Goal: Task Accomplishment & Management: Complete application form

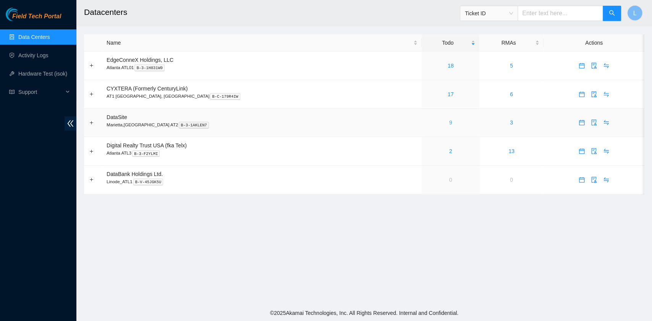
click at [449, 124] on link "9" at bounding box center [450, 122] width 3 height 6
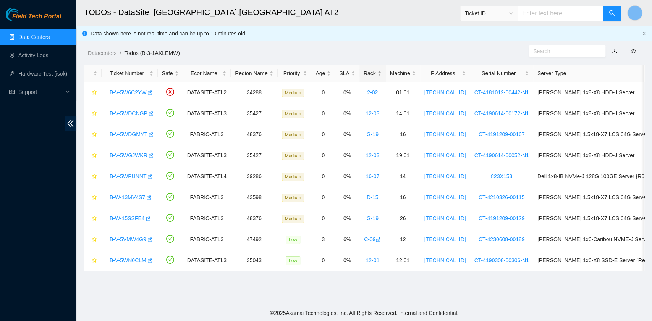
click at [364, 73] on div "Rack" at bounding box center [372, 73] width 18 height 8
click at [366, 70] on div "Rack" at bounding box center [372, 73] width 18 height 8
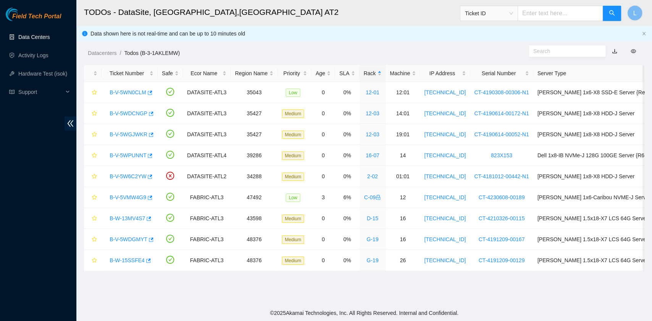
click at [27, 36] on link "Data Centers" at bounding box center [33, 37] width 31 height 6
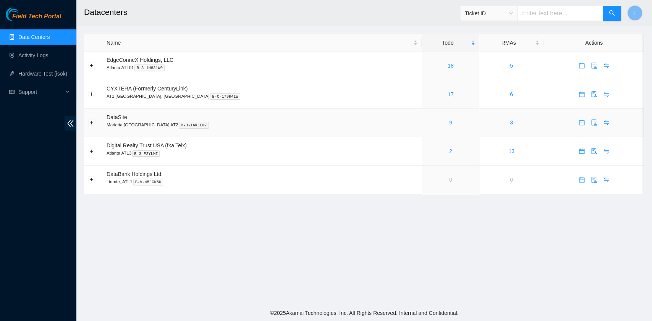
click at [449, 123] on link "9" at bounding box center [450, 122] width 3 height 6
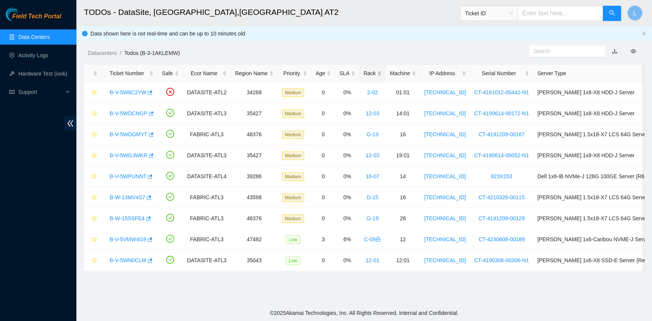
click at [365, 75] on div "Rack" at bounding box center [372, 73] width 18 height 8
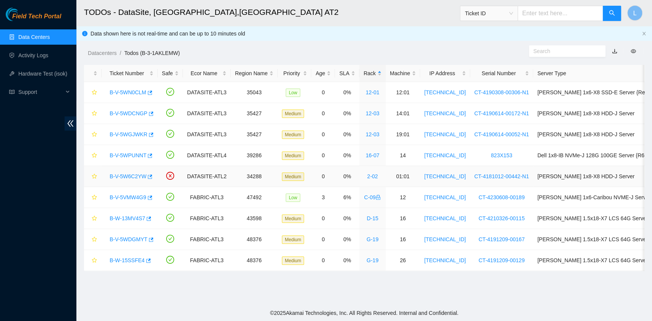
click at [136, 176] on link "B-V-5W6C2YW" at bounding box center [128, 176] width 37 height 6
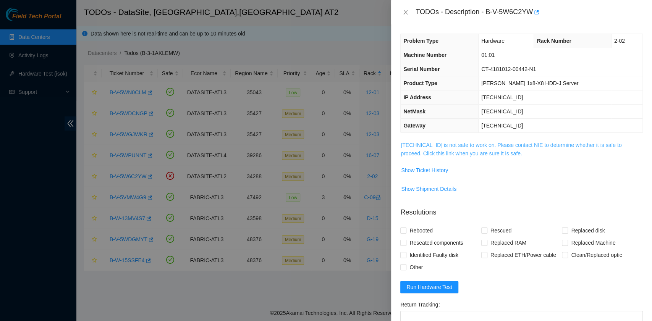
click at [483, 153] on link "23.67.255.203 is not safe to work on. Please contact NIE to determine whether i…" at bounding box center [510, 149] width 221 height 15
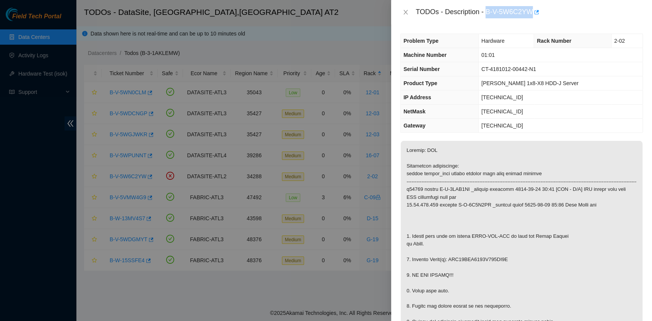
drag, startPoint x: 487, startPoint y: 13, endPoint x: 533, endPoint y: 20, distance: 45.9
click at [533, 20] on div "TODOs - Description - B-V-5W6C2YW" at bounding box center [521, 12] width 261 height 24
copy div "B-V-5W6C2YW"
drag, startPoint x: 412, startPoint y: 268, endPoint x: 506, endPoint y: 270, distance: 94.7
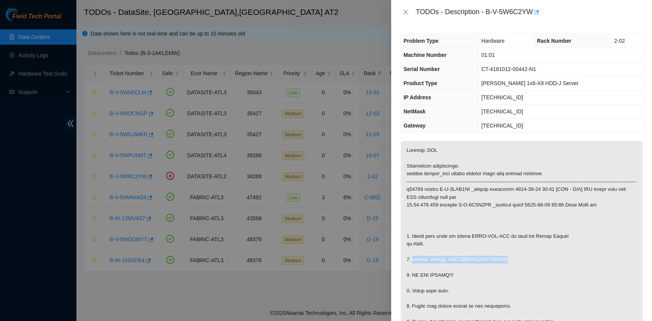
copy p "Replace Drive(s): WFK09QBJ0000E823JA7L"
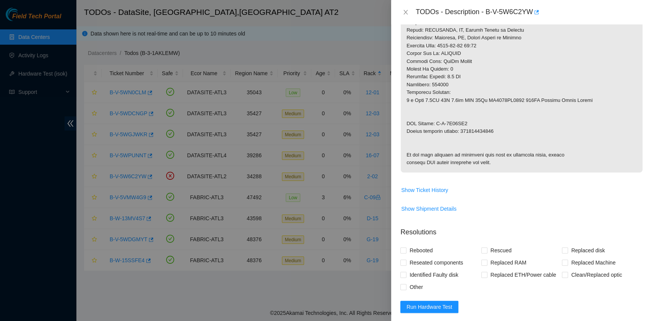
scroll to position [407, 0]
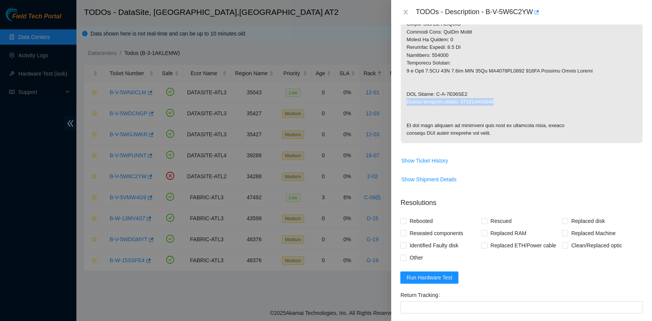
drag, startPoint x: 407, startPoint y: 110, endPoint x: 493, endPoint y: 110, distance: 86.3
copy p "Return tracking number: 473665220188"
click at [431, 165] on span "Show Ticket History" at bounding box center [424, 161] width 47 height 8
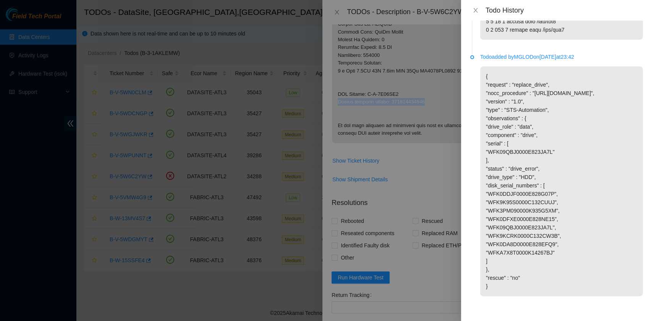
scroll to position [1689, 0]
click at [474, 5] on div "Todo History" at bounding box center [556, 10] width 191 height 21
click at [472, 9] on icon "close" at bounding box center [475, 10] width 6 height 6
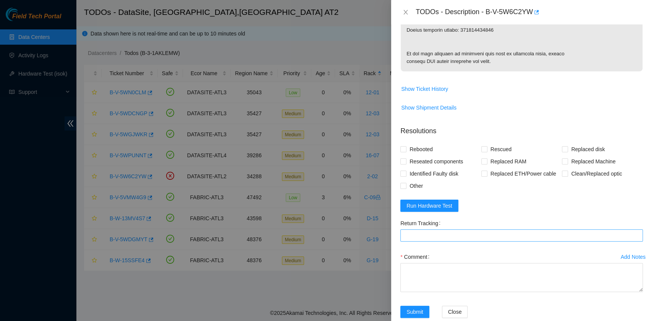
scroll to position [509, 0]
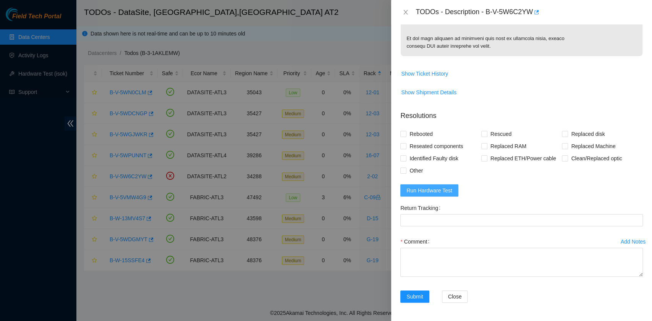
click at [433, 195] on span "Run Hardware Test" at bounding box center [429, 190] width 46 height 8
click at [419, 140] on span "Rebooted" at bounding box center [420, 134] width 29 height 12
click at [405, 136] on input "Rebooted" at bounding box center [402, 133] width 5 height 5
checkbox input "true"
click at [562, 137] on span at bounding box center [565, 134] width 6 height 6
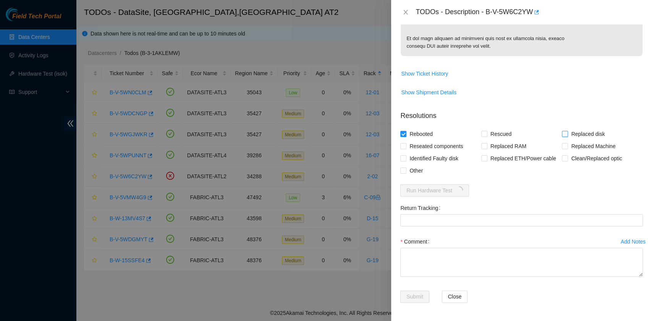
click at [562, 136] on input "Replaced disk" at bounding box center [564, 133] width 5 height 5
checkbox input "true"
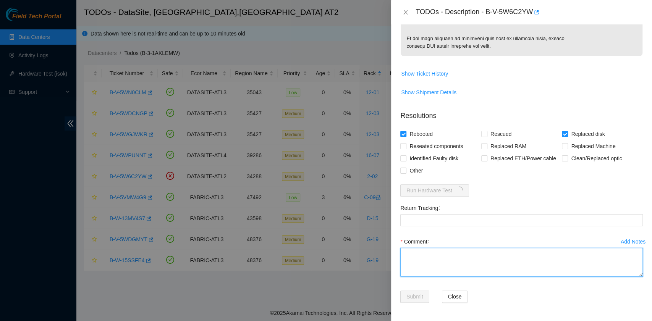
click at [430, 277] on textarea "Comment" at bounding box center [521, 262] width 242 height 29
paste textarea "B-V-5W6C2YW rack# 2-02 machine# 01:01 Replace Drive(s): WFK09QBJ0000E823JA7L wi…"
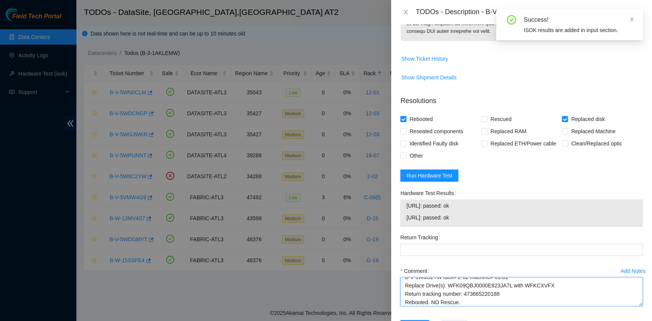
scroll to position [531, 0]
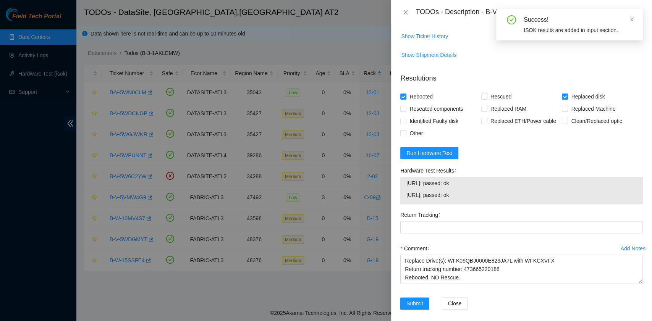
drag, startPoint x: 473, startPoint y: 234, endPoint x: 402, endPoint y: 224, distance: 70.9
click at [402, 204] on div "23.67.255.202: passed: ok 23.67.255.203: passed: ok" at bounding box center [521, 190] width 242 height 27
copy tbody "23.67.255.202: passed: ok 23.67.255.203: passed: ok"
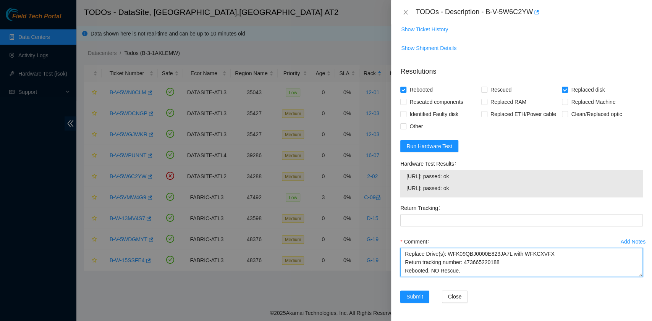
click at [441, 274] on textarea "B-V-5W6C2YW rack# 2-02 machine# 01:01 Replace Drive(s): WFK09QBJ0000E823JA7L wi…" at bounding box center [521, 262] width 242 height 29
paste textarea "23.67.255.202: passed: ok 23.67.255.203: passed: ok"
drag, startPoint x: 503, startPoint y: 271, endPoint x: 463, endPoint y: 270, distance: 40.1
click at [463, 270] on textarea "B-V-5W6C2YW rack# 2-02 machine# 01:01 Replace Drive(s): WFK09QBJ0000E823JA7L wi…" at bounding box center [521, 262] width 242 height 29
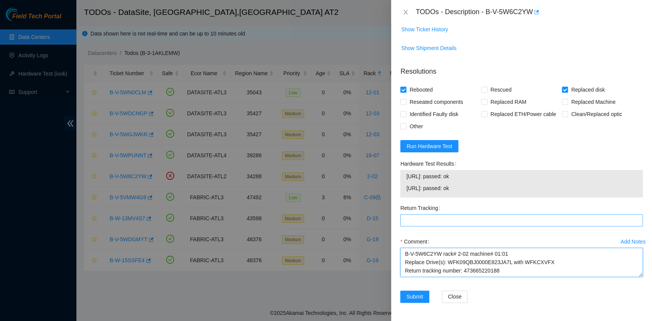
type textarea "B-V-5W6C2YW rack# 2-02 machine# 01:01 Replace Drive(s): WFK09QBJ0000E823JA7L wi…"
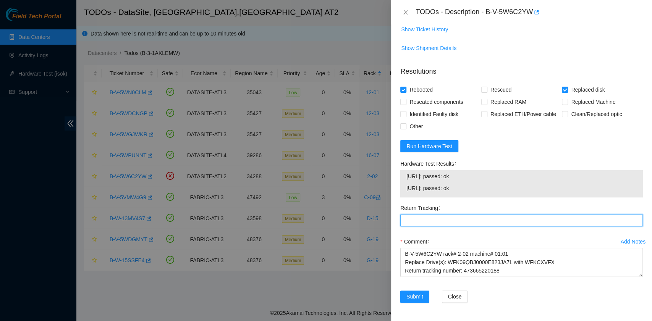
click at [437, 219] on Tracking "Return Tracking" at bounding box center [521, 220] width 242 height 12
paste Tracking "473665220188"
type Tracking "473665220188"
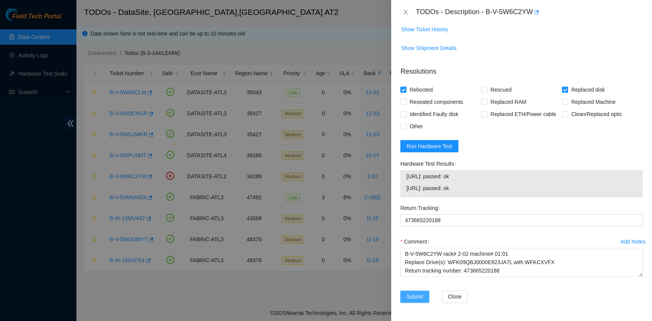
click at [414, 295] on span "Submit" at bounding box center [414, 296] width 17 height 8
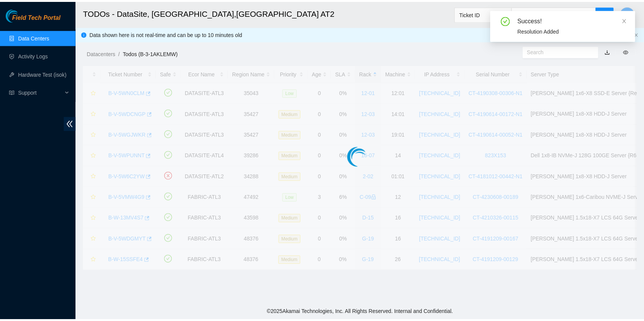
scroll to position [173, 0]
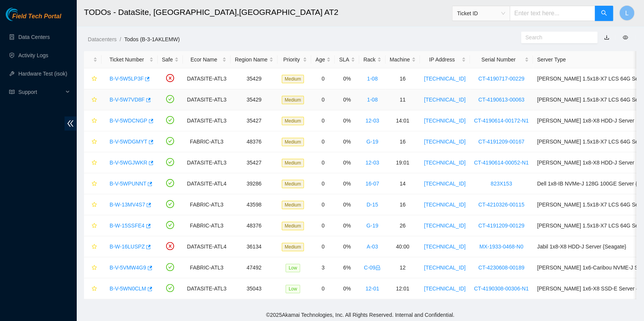
scroll to position [21, 0]
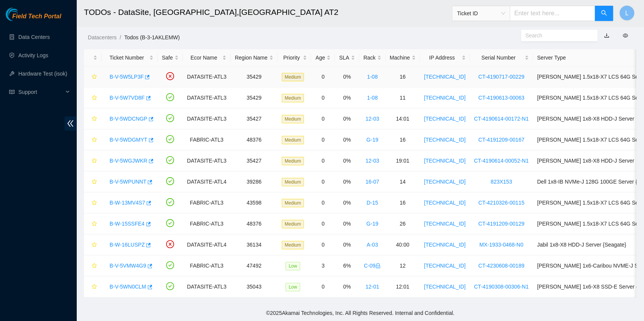
click at [121, 74] on link "B-V-5W5LP3F" at bounding box center [127, 77] width 34 height 6
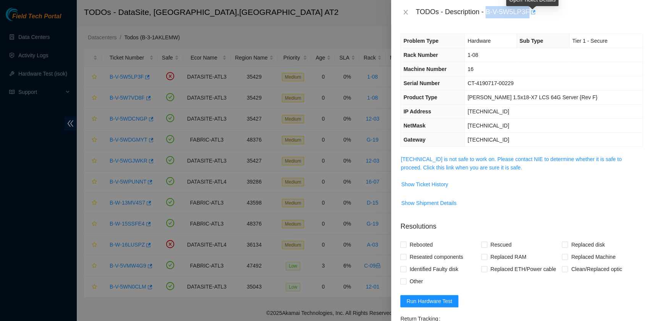
drag, startPoint x: 487, startPoint y: 14, endPoint x: 528, endPoint y: 17, distance: 41.3
click at [528, 17] on div "TODOs - Description - B-V-5W5LP3F" at bounding box center [528, 12] width 227 height 12
copy div "B-V-5W5LP3F"
click at [406, 12] on icon "close" at bounding box center [405, 12] width 6 height 6
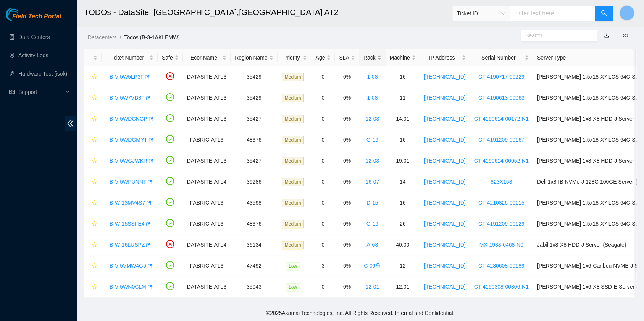
click at [364, 54] on div "Rack" at bounding box center [372, 57] width 18 height 8
click at [137, 95] on link "B-V-5W7VD8F" at bounding box center [127, 98] width 35 height 6
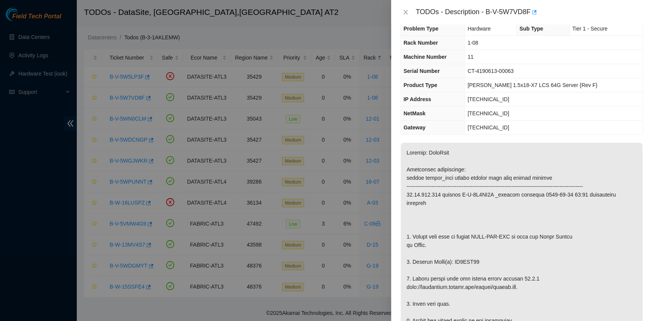
scroll to position [0, 0]
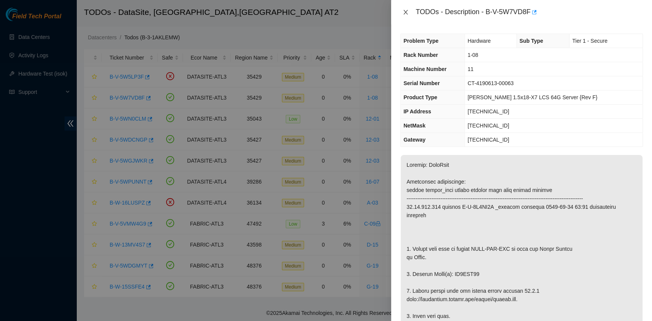
click at [405, 11] on icon "close" at bounding box center [405, 12] width 6 height 6
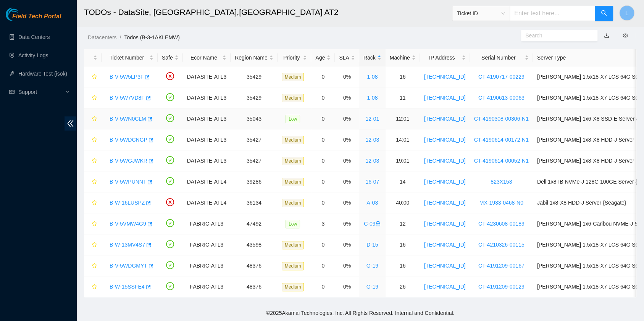
click at [135, 116] on link "B-V-5WN0CLM" at bounding box center [128, 119] width 37 height 6
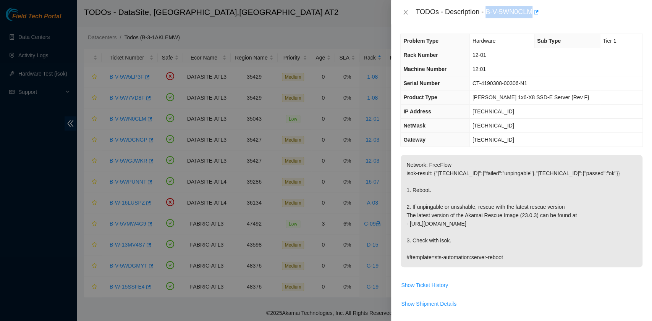
drag, startPoint x: 488, startPoint y: 15, endPoint x: 530, endPoint y: 16, distance: 42.4
click at [530, 16] on div "TODOs - Description - B-V-5WN0CLM" at bounding box center [528, 12] width 227 height 12
copy div "B-V-5WN0CLM"
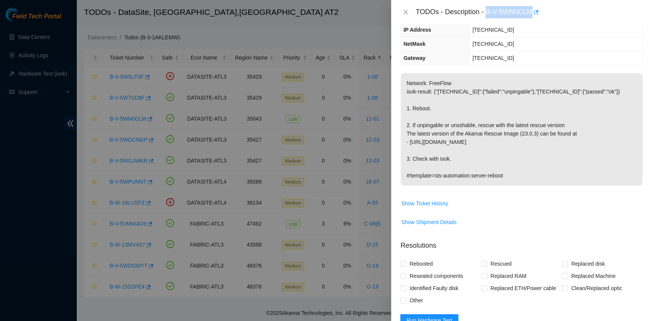
scroll to position [102, 0]
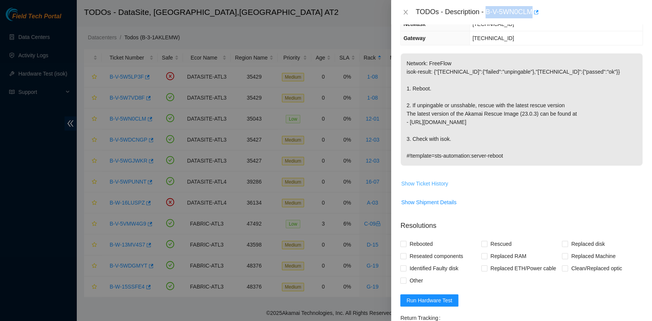
click at [438, 181] on span "Show Ticket History" at bounding box center [424, 183] width 47 height 8
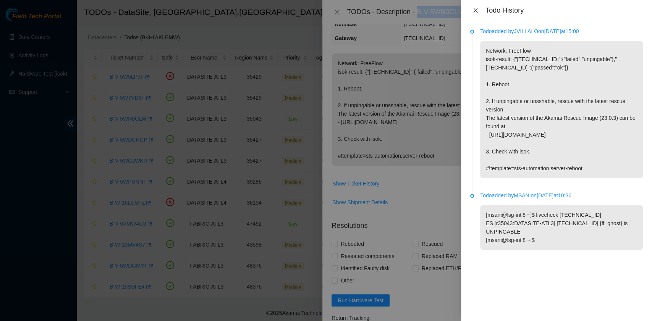
click at [475, 10] on icon "close" at bounding box center [475, 10] width 4 height 5
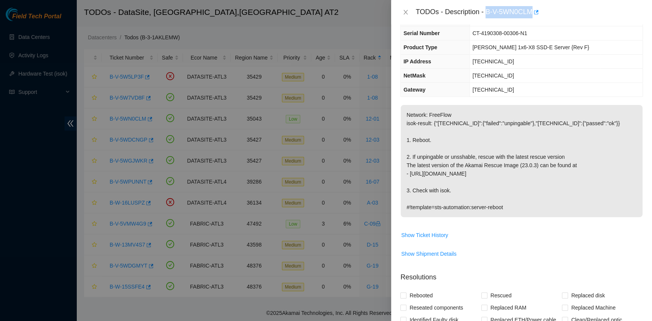
scroll to position [0, 0]
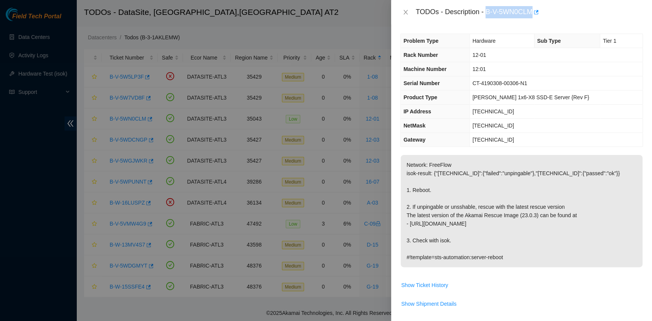
copy div "B-V-5WN0CLM"
click at [501, 14] on div "TODOs - Description - B-V-5WN0CLM" at bounding box center [528, 12] width 227 height 12
drag, startPoint x: 486, startPoint y: 14, endPoint x: 533, endPoint y: 16, distance: 47.4
click at [533, 16] on div "TODOs - Description - B-V-5WN0CLM" at bounding box center [528, 12] width 227 height 12
copy div "B-V-5WN0CLM"
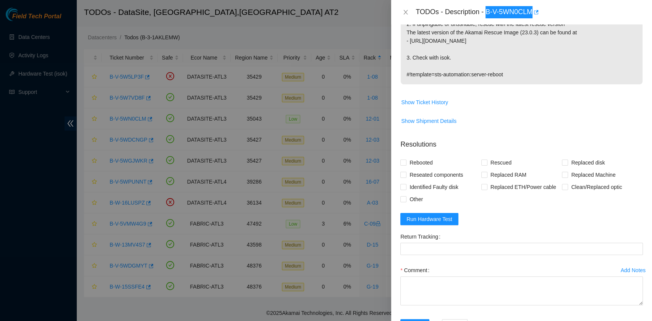
scroll to position [203, 0]
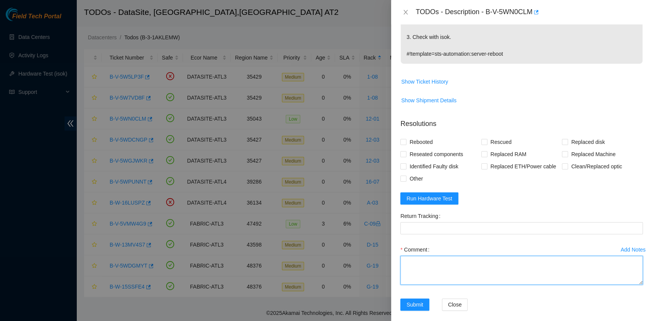
click at [462, 266] on textarea "Comment" at bounding box center [521, 270] width 242 height 29
paste textarea "B-V-5WN0CLM rack# 12:01 machine# 12:01 Rebooted. Rescued."
type textarea "B-V-5WN0CLM rack# 12:01 machine# 12:01 Rebooted. Rescued."
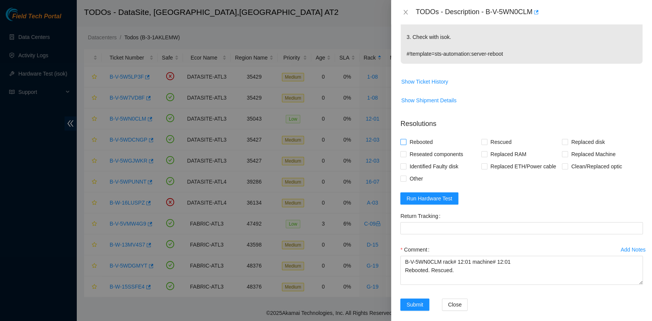
click at [421, 139] on span "Rebooted" at bounding box center [420, 142] width 29 height 12
click at [405, 139] on input "Rebooted" at bounding box center [402, 141] width 5 height 5
checkbox input "true"
click at [483, 142] on input "Rescued" at bounding box center [483, 141] width 5 height 5
checkbox input "true"
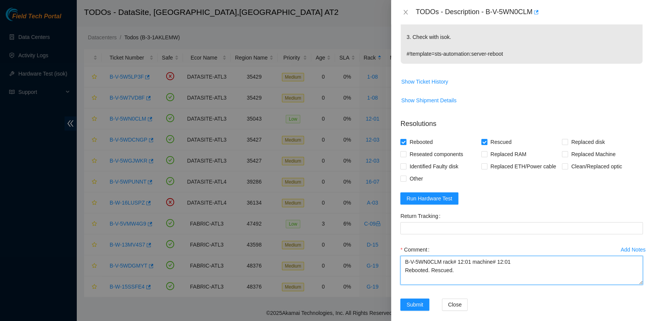
click at [458, 279] on textarea "B-V-5WN0CLM rack# 12:01 machine# 12:01 Rebooted. Rescued." at bounding box center [521, 270] width 242 height 29
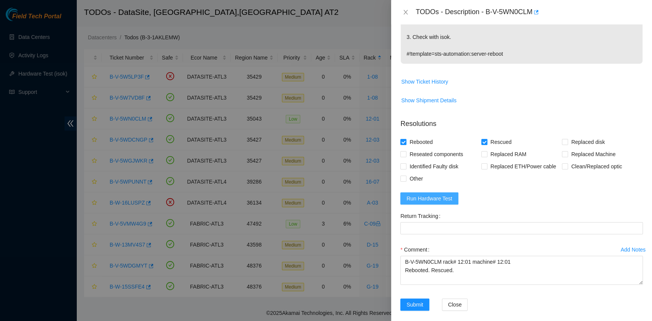
click at [433, 199] on span "Run Hardware Test" at bounding box center [429, 198] width 46 height 8
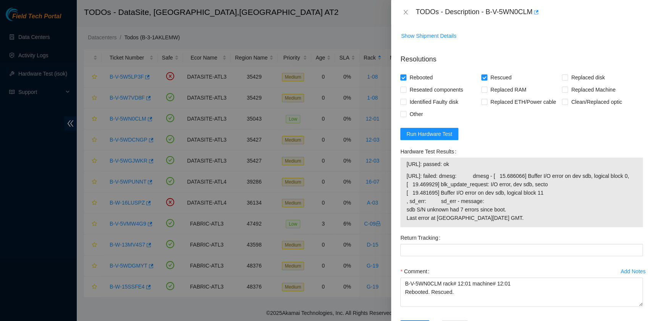
scroll to position [305, 0]
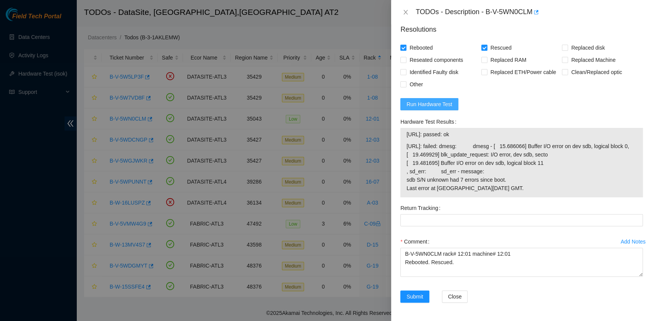
click at [443, 100] on span "Run Hardware Test" at bounding box center [429, 104] width 46 height 8
drag, startPoint x: 406, startPoint y: 125, endPoint x: 530, endPoint y: 187, distance: 138.5
click at [530, 187] on tbody "23.0.175.46: passed: ok 23.0.175.47: failed: dmesg: dmesg - [ 15.686066] Buffer…" at bounding box center [521, 163] width 231 height 66
copy tbody "23.0.175.46: passed: ok 23.0.175.47: failed: dmesg: dmesg - [ 15.686066] Buffer…"
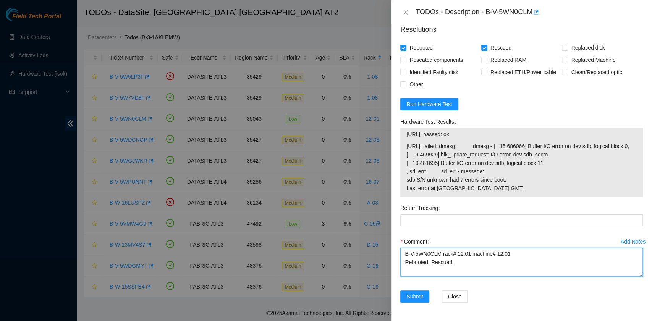
drag, startPoint x: 457, startPoint y: 265, endPoint x: 402, endPoint y: 256, distance: 55.7
click at [402, 256] on textarea "B-V-5WN0CLM rack# 12:01 machine# 12:01 Rebooted. Rescued." at bounding box center [521, 262] width 242 height 29
paste textarea "Daniel Yu (╯°□°)╯︵ ┻━┻ 9/30/2025 8:59 AM • plz shuffle drives re rescue. SDA (t…"
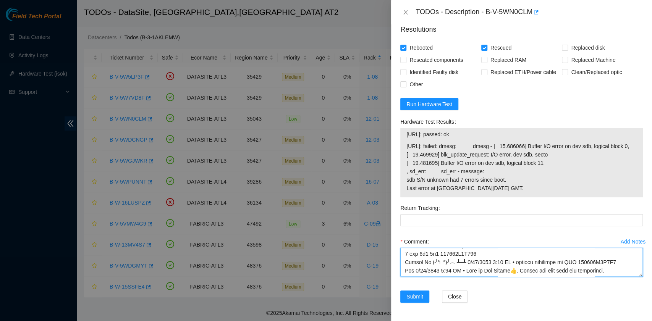
scroll to position [176, 0]
click at [541, 271] on textarea "Comment" at bounding box center [521, 262] width 242 height 29
drag, startPoint x: 620, startPoint y: 262, endPoint x: 568, endPoint y: 264, distance: 52.0
click at [568, 264] on textarea "Comment" at bounding box center [521, 262] width 242 height 29
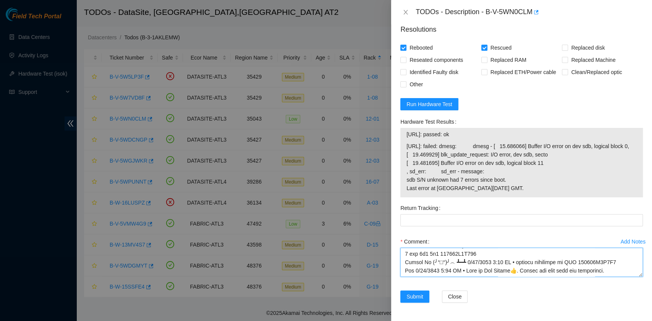
click at [403, 261] on textarea "Comment" at bounding box center [521, 262] width 242 height 29
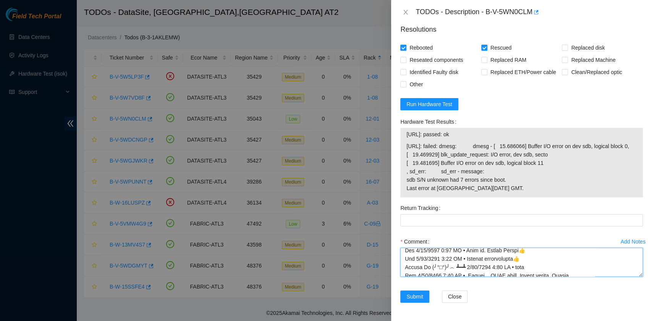
scroll to position [0, 0]
click at [405, 257] on textarea "Comment" at bounding box center [521, 262] width 242 height 29
type textarea "B-V-5WN0CLM rack# 12:01 machine# 12:01 Rebooted. Rescued. Daniel Yu (╯°□°)╯︵ ┻━…"
click at [404, 259] on textarea "Comment" at bounding box center [521, 262] width 242 height 29
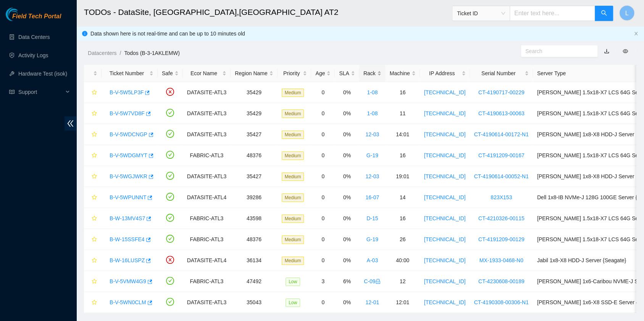
click at [363, 74] on div "Rack" at bounding box center [372, 73] width 18 height 8
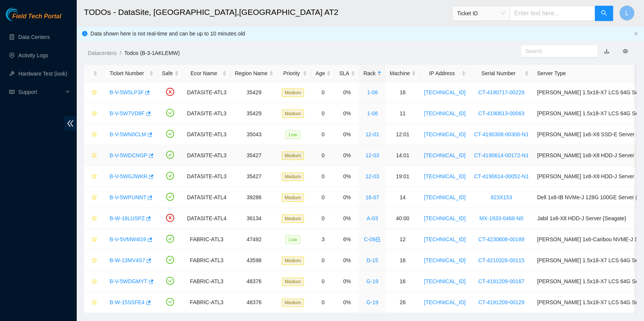
click at [135, 153] on link "B-V-5WDCNGP" at bounding box center [129, 155] width 38 height 6
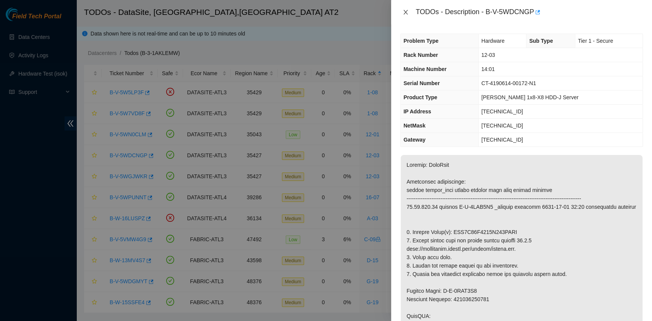
click at [404, 11] on icon "close" at bounding box center [406, 12] width 4 height 5
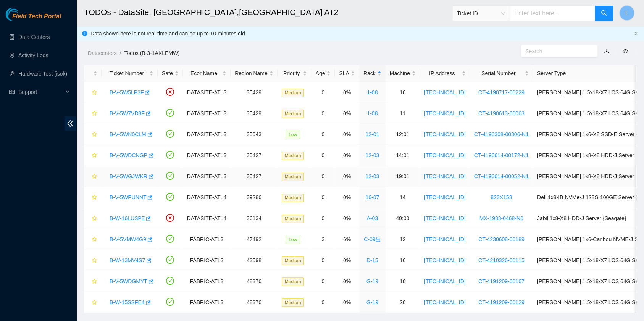
click at [132, 173] on link "B-V-5WGJWKR" at bounding box center [129, 176] width 38 height 6
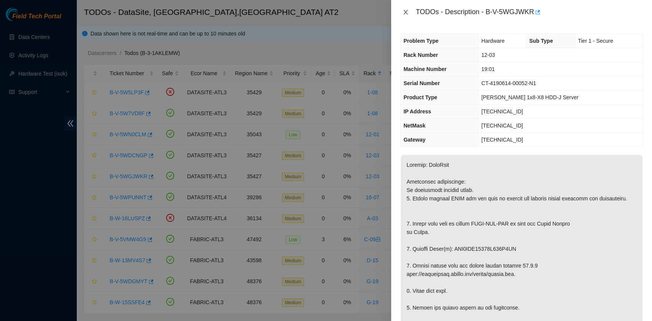
click at [406, 14] on icon "close" at bounding box center [405, 12] width 6 height 6
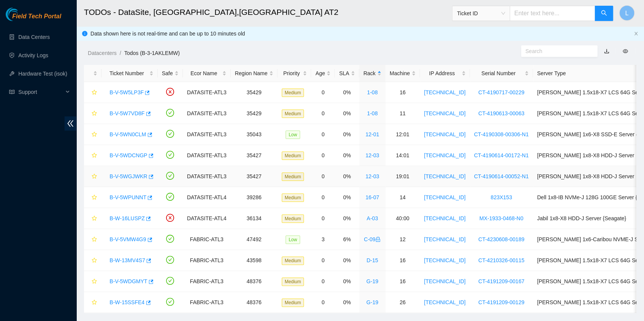
click at [139, 175] on link "B-V-5WGJWKR" at bounding box center [129, 176] width 38 height 6
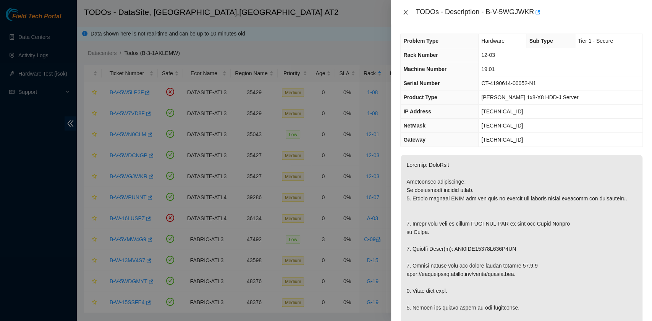
click at [405, 13] on icon "close" at bounding box center [405, 12] width 6 height 6
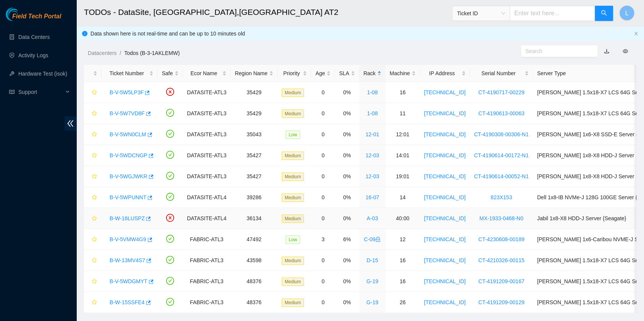
click at [125, 215] on link "B-W-16LUSPZ" at bounding box center [127, 218] width 35 height 6
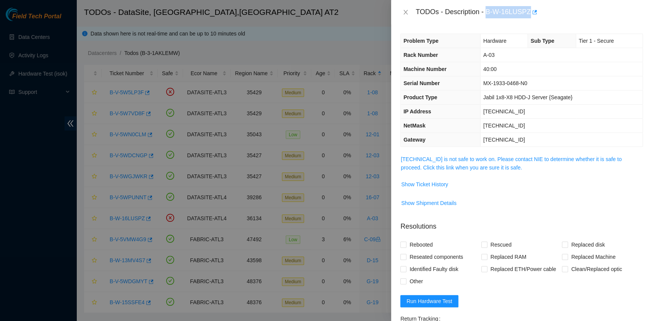
drag, startPoint x: 486, startPoint y: 13, endPoint x: 528, endPoint y: 18, distance: 41.4
click at [528, 18] on div "TODOs - Description - B-W-16LUSPZ" at bounding box center [528, 12] width 227 height 12
copy div "B-W-16LUSPZ"
click at [405, 13] on icon "close" at bounding box center [405, 12] width 6 height 6
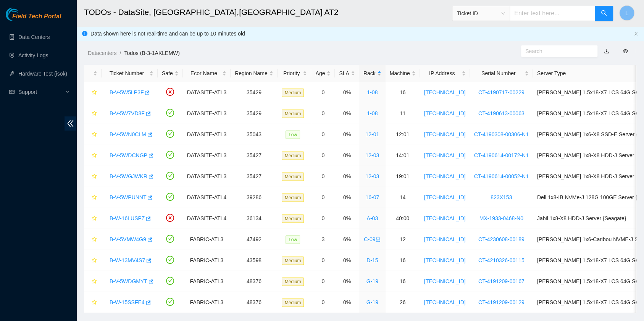
click at [363, 74] on div "Rack" at bounding box center [372, 73] width 18 height 8
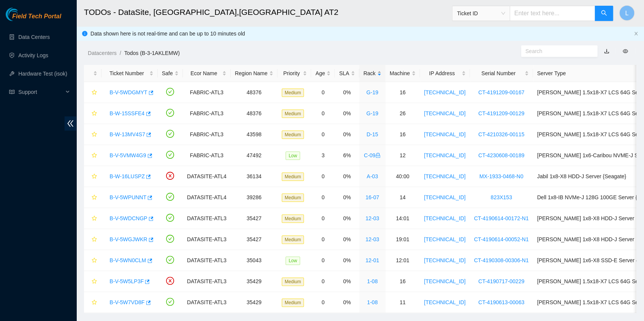
click at [363, 74] on div "Rack" at bounding box center [372, 73] width 18 height 8
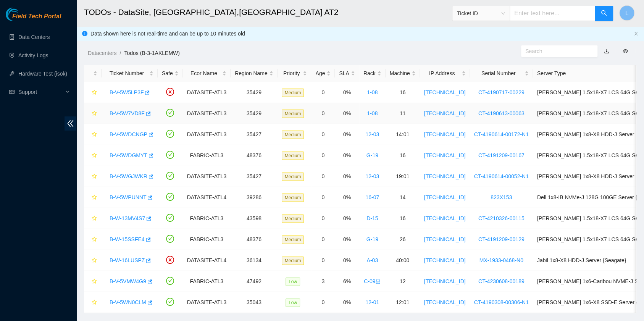
click at [131, 112] on link "B-V-5W7VD8F" at bounding box center [127, 113] width 35 height 6
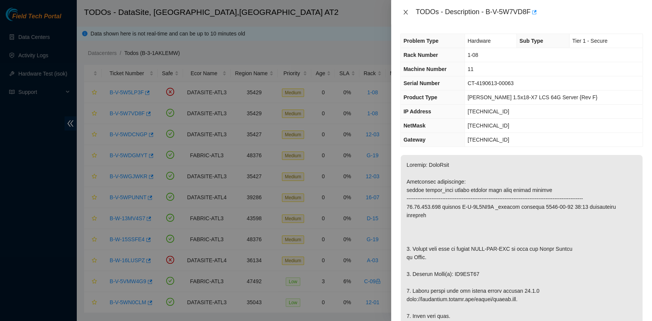
click at [405, 11] on icon "close" at bounding box center [406, 12] width 4 height 5
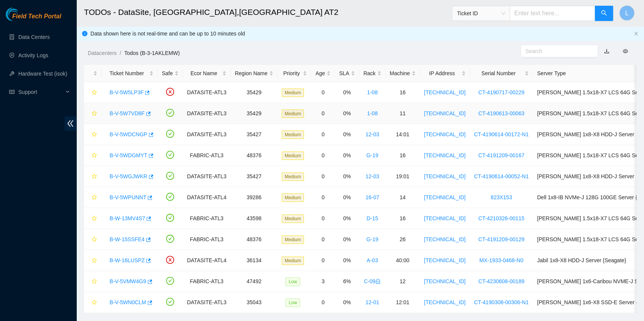
click at [132, 113] on link "B-V-5W7VD8F" at bounding box center [127, 113] width 35 height 6
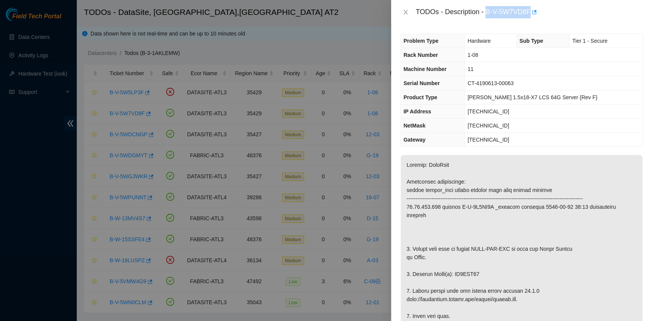
drag, startPoint x: 486, startPoint y: 15, endPoint x: 530, endPoint y: 16, distance: 43.5
click at [530, 16] on div "TODOs - Description - B-V-5W7VD8F" at bounding box center [528, 12] width 227 height 12
copy div "B-V-5W7VD8F"
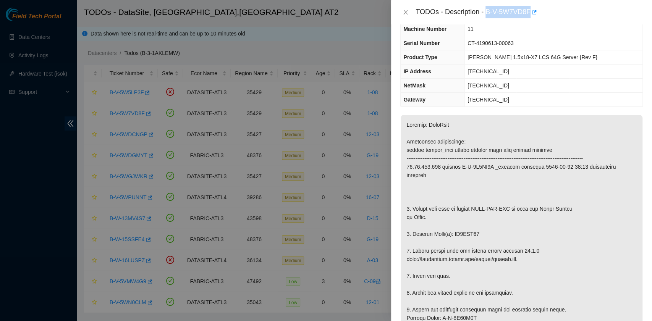
scroll to position [51, 0]
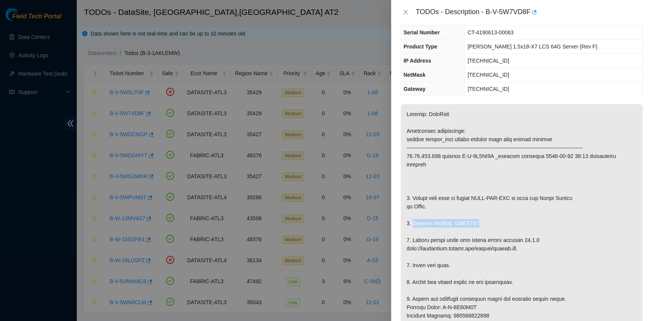
drag, startPoint x: 412, startPoint y: 220, endPoint x: 479, endPoint y: 222, distance: 67.2
click at [479, 222] on p at bounding box center [521, 324] width 242 height 440
copy p "Replace Drive(s): ZC1BEV68"
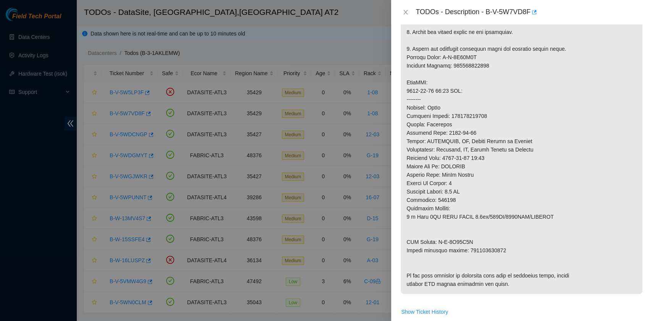
scroll to position [305, 0]
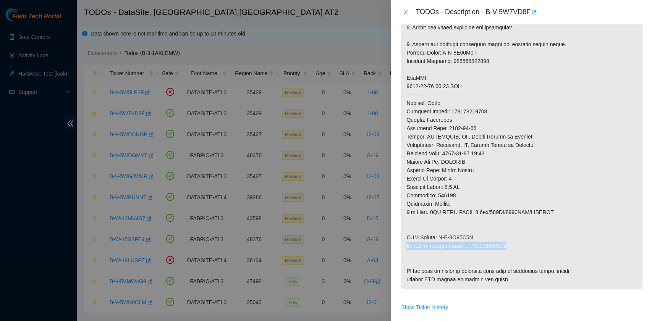
drag, startPoint x: 406, startPoint y: 241, endPoint x: 498, endPoint y: 246, distance: 91.8
click at [498, 246] on p at bounding box center [521, 70] width 242 height 440
copy p "Return tracking number: 473665220063"
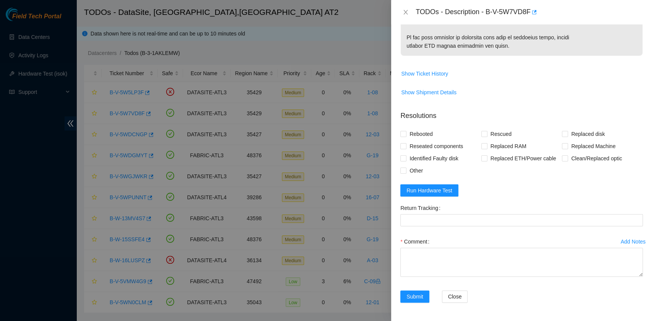
scroll to position [571, 0]
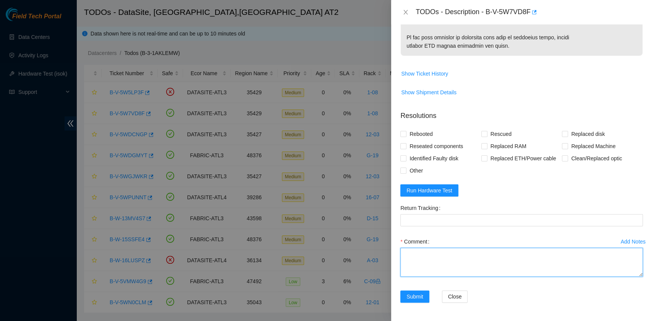
click at [464, 257] on textarea "Comment" at bounding box center [521, 262] width 242 height 29
paste textarea "B-V-5W7VD8F rack# 1-08 machine# 11 Replaced drive ZC1BEV68 with Z1Z8Q6QN Return…"
drag, startPoint x: 501, startPoint y: 254, endPoint x: 464, endPoint y: 257, distance: 37.6
click at [464, 257] on textarea "B-V-5W7VD8F rack# 1-08 machine# 11 Replaced drive ZC1BEV68 with Z1Z8Q6QN Return…" at bounding box center [521, 262] width 242 height 29
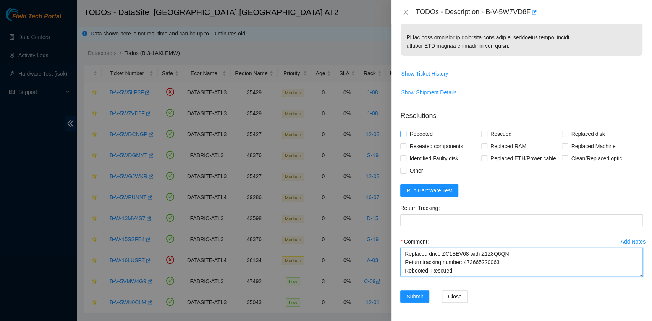
type textarea "B-V-5W7VD8F rack# 1-08 machine# 11 Replaced drive ZC1BEV68 with Z1Z8Q6QN Return…"
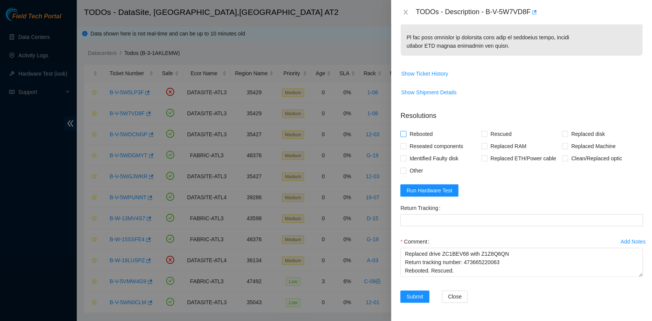
click at [425, 135] on span "Rebooted" at bounding box center [420, 134] width 29 height 12
click at [405, 135] on input "Rebooted" at bounding box center [402, 133] width 5 height 5
checkbox input "true"
click at [482, 135] on input "Rescued" at bounding box center [483, 133] width 5 height 5
checkbox input "true"
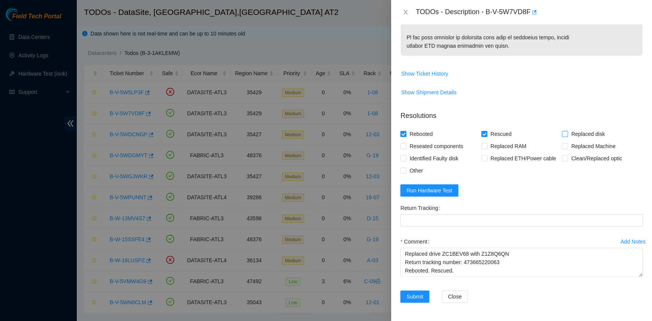
click at [562, 135] on input "Replaced disk" at bounding box center [564, 133] width 5 height 5
checkbox input "true"
click at [437, 191] on span "Run Hardware Test" at bounding box center [429, 190] width 46 height 8
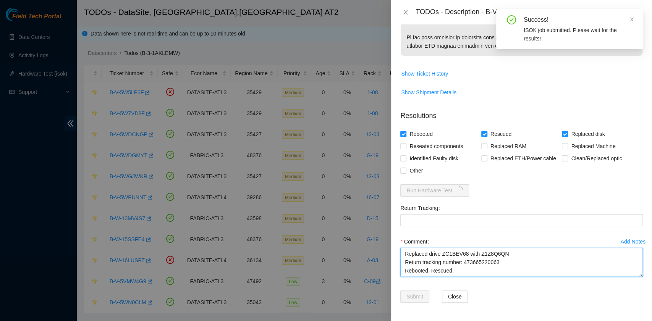
drag, startPoint x: 501, startPoint y: 260, endPoint x: 464, endPoint y: 257, distance: 37.5
click at [464, 257] on textarea "B-V-5W7VD8F rack# 1-08 machine# 11 Replaced drive ZC1BEV68 with Z1Z8Q6QN Return…" at bounding box center [521, 262] width 242 height 29
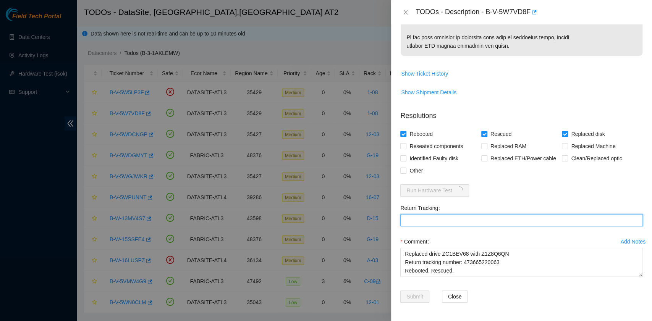
click at [465, 220] on Tracking "Return Tracking" at bounding box center [521, 220] width 242 height 12
paste Tracking "473665220063"
type Tracking "473665220063"
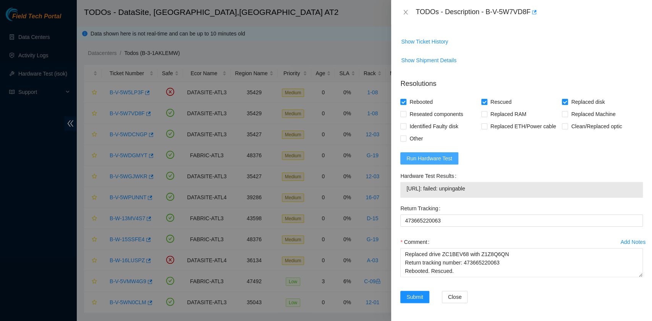
click at [438, 163] on span "Run Hardware Test" at bounding box center [429, 158] width 46 height 8
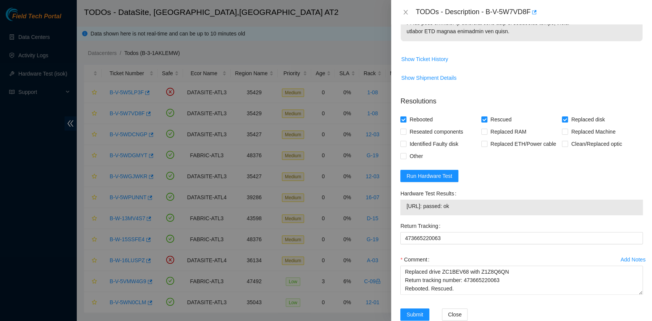
scroll to position [604, 0]
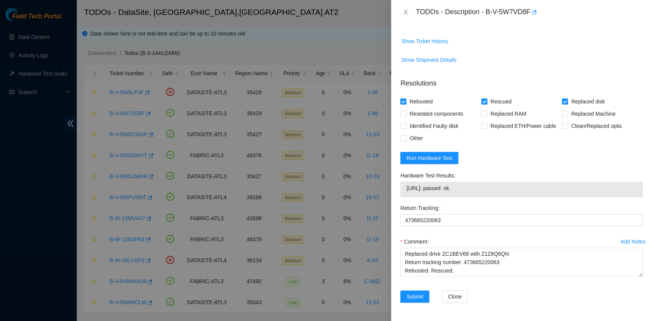
drag, startPoint x: 471, startPoint y: 190, endPoint x: 404, endPoint y: 191, distance: 67.2
click at [404, 191] on div "23.11.228.197: passed: ok" at bounding box center [521, 190] width 242 height 16
copy tbody "23.11.228.197: passed: ok"
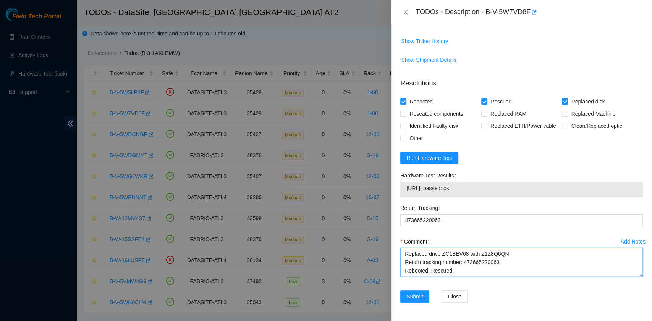
click at [441, 270] on textarea "B-V-5W7VD8F rack# 1-08 machine# 11 Replaced drive ZC1BEV68 with Z1Z8Q6QN Return…" at bounding box center [521, 262] width 242 height 29
paste textarea "23.11.228.197: passed: ok"
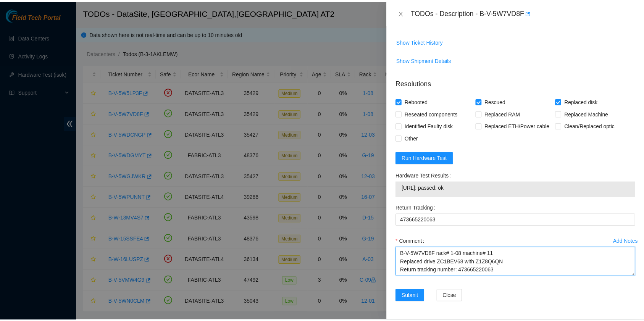
scroll to position [17, 0]
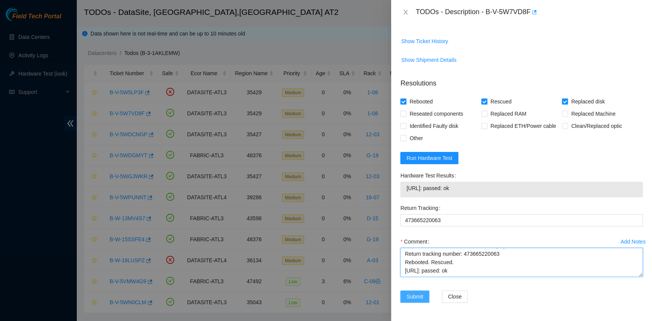
type textarea "B-V-5W7VD8F rack# 1-08 machine# 11 Replaced drive ZC1BEV68 with Z1Z8Q6QN Return…"
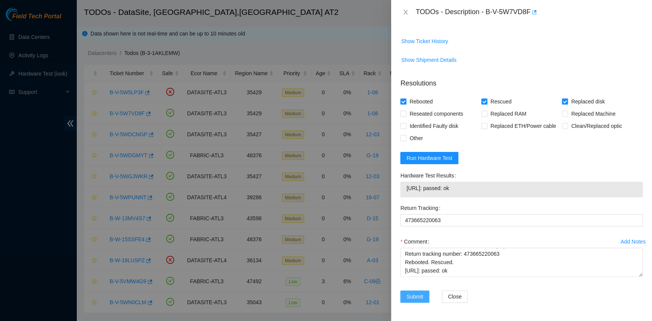
click at [413, 295] on span "Submit" at bounding box center [414, 296] width 17 height 8
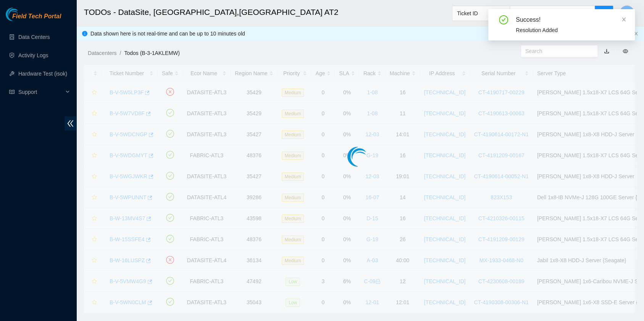
scroll to position [194, 0]
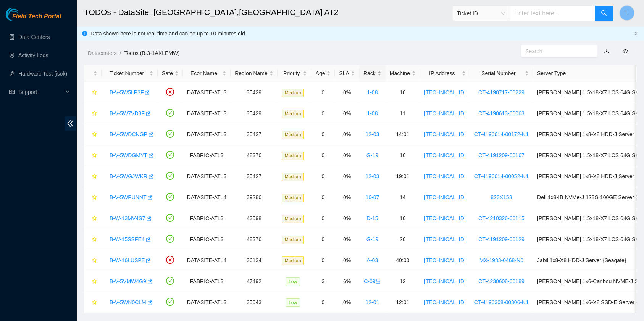
click at [364, 75] on div "Rack" at bounding box center [372, 73] width 18 height 8
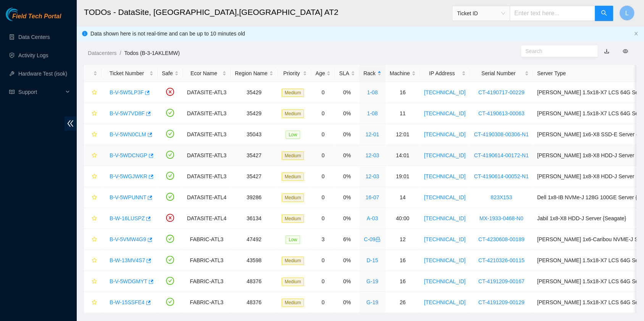
click at [137, 155] on link "B-V-5WDCNGP" at bounding box center [129, 155] width 38 height 6
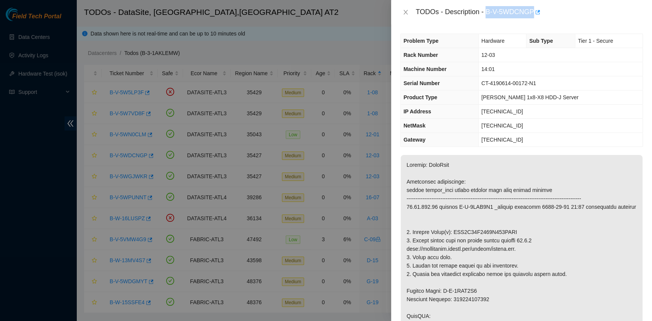
drag, startPoint x: 488, startPoint y: 13, endPoint x: 533, endPoint y: 18, distance: 45.3
click at [533, 18] on div "TODOs - Description - B-V-5WDCNGP" at bounding box center [528, 12] width 227 height 12
copy div "B-V-5WDCNGP"
drag, startPoint x: 412, startPoint y: 229, endPoint x: 518, endPoint y: 235, distance: 106.3
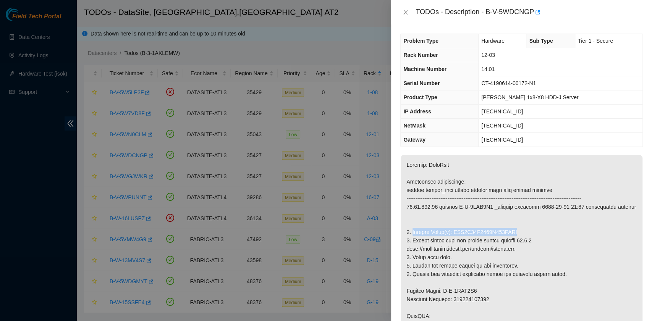
copy p "Replace Drive(s): WFK3K36J0000K933AHAP"
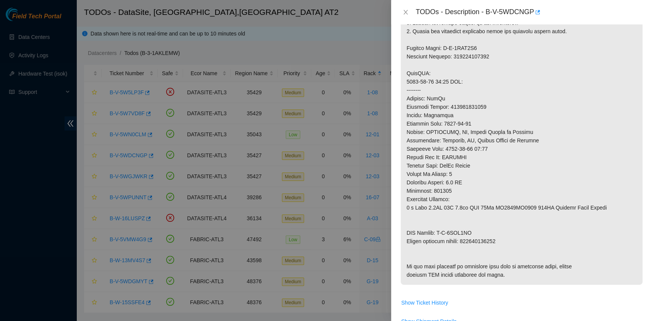
scroll to position [254, 0]
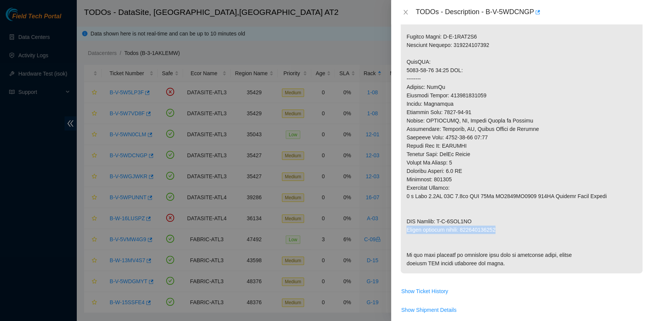
drag, startPoint x: 406, startPoint y: 227, endPoint x: 503, endPoint y: 227, distance: 97.0
click at [503, 227] on p at bounding box center [521, 87] width 242 height 373
copy p "Return tracking number: 463470060318"
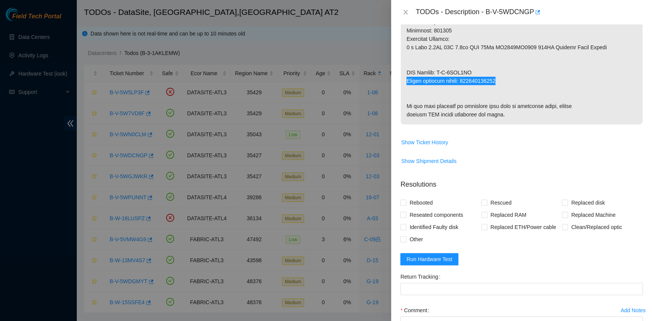
scroll to position [504, 0]
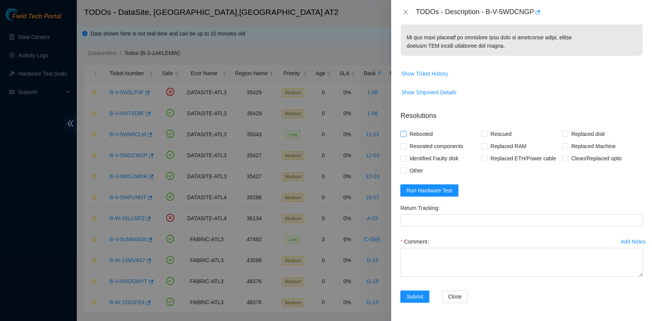
click at [415, 131] on span "Rebooted" at bounding box center [420, 134] width 29 height 12
click at [405, 131] on input "Rebooted" at bounding box center [402, 133] width 5 height 5
checkbox input "true"
click at [481, 135] on input "Rescued" at bounding box center [483, 133] width 5 height 5
checkbox input "true"
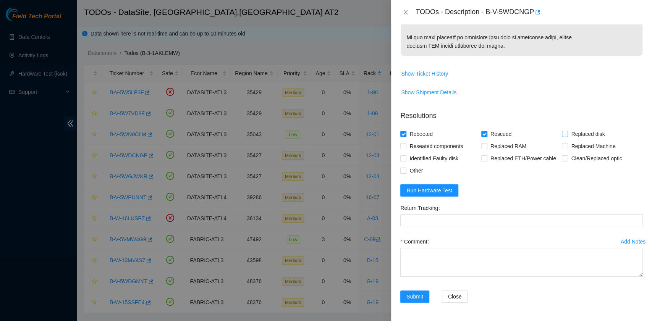
click at [562, 134] on input "Replaced disk" at bounding box center [564, 133] width 5 height 5
checkbox input "true"
click at [430, 74] on span "Show Ticket History" at bounding box center [424, 73] width 47 height 8
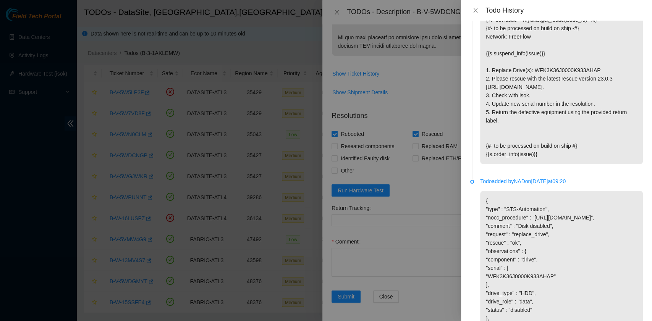
scroll to position [802, 0]
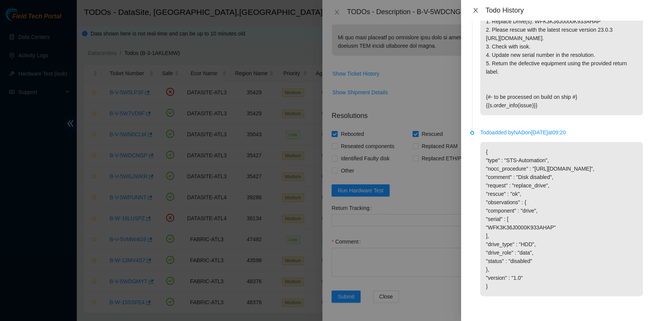
click at [474, 10] on icon "close" at bounding box center [475, 10] width 6 height 6
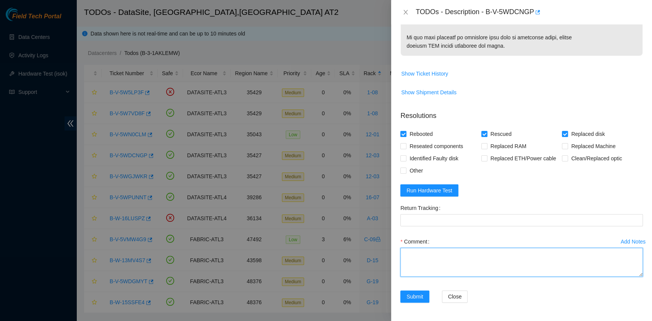
click at [431, 263] on textarea "Comment" at bounding box center [521, 262] width 242 height 29
paste textarea "B-V-5WDCNGP rack# 12-03 machine# 14:01 Replaced drive WFK3K36J0000K933AHAP with…"
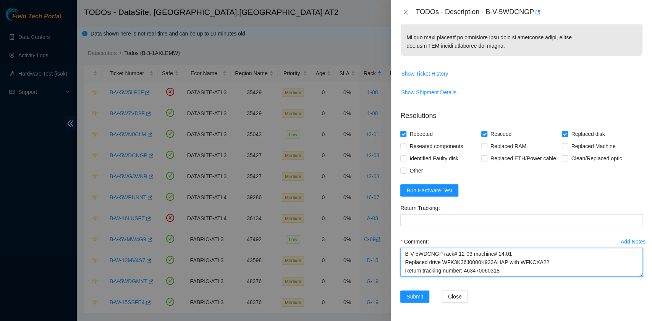
scroll to position [6, 0]
click at [463, 267] on textarea "B-V-5WDCNGP rack# 12-03 machine# 14:01 Replaced drive WFK3K36J0000K933AHAP with…" at bounding box center [521, 262] width 242 height 29
drag, startPoint x: 500, startPoint y: 265, endPoint x: 463, endPoint y: 267, distance: 36.3
click at [463, 267] on textarea "B-V-5WDCNGP rack# 12-03 machine# 14:01 Replaced drive WFK3K36J0000K933AHAP with…" at bounding box center [521, 262] width 242 height 29
type textarea "B-V-5WDCNGP rack# 12-03 machine# 14:01 Replaced drive WFK3K36J0000K933AHAP with…"
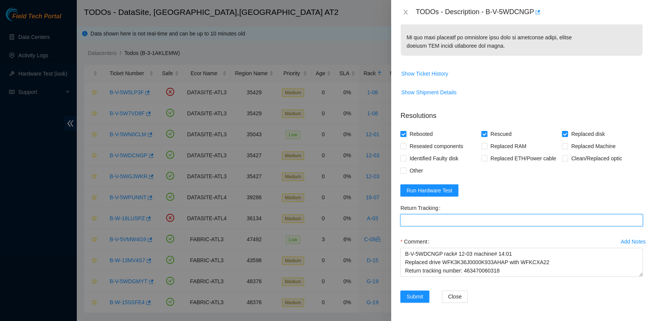
click at [438, 219] on Tracking "Return Tracking" at bounding box center [521, 220] width 242 height 12
paste Tracking "463470060318"
type Tracking "463470060318"
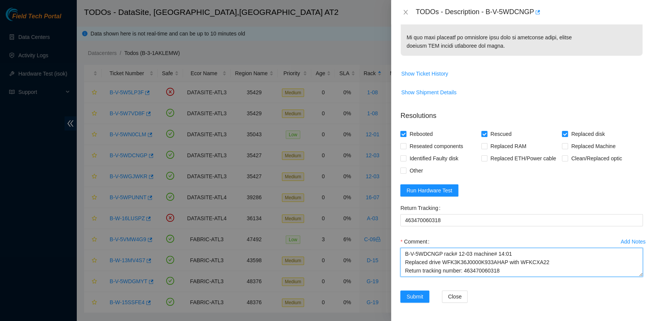
click at [487, 268] on textarea "B-V-5WDCNGP rack# 12-03 machine# 14:01 Replaced drive WFK3K36J0000K933AHAP with…" at bounding box center [521, 262] width 242 height 29
click at [482, 274] on textarea "B-V-5WDCNGP rack# 12-03 machine# 14:01 Replaced drive WFK3K36J0000K933AHAP with…" at bounding box center [521, 262] width 242 height 29
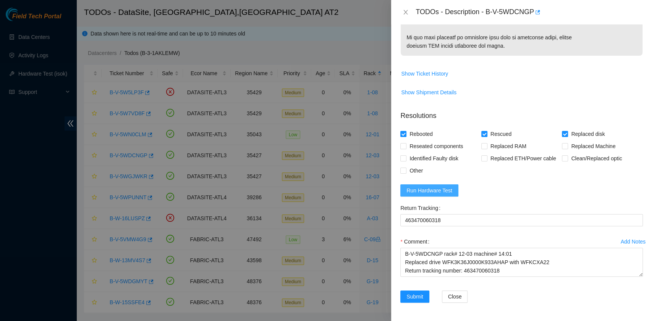
click at [436, 191] on span "Run Hardware Test" at bounding box center [429, 190] width 46 height 8
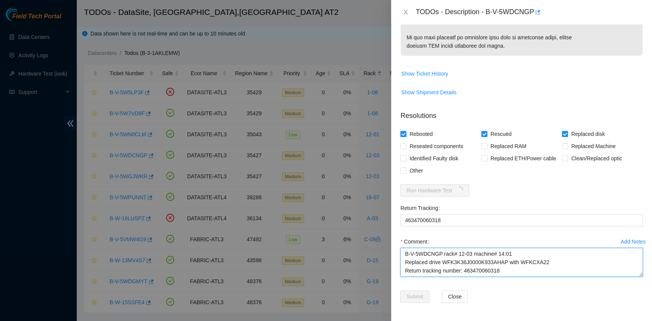
scroll to position [0, 0]
drag, startPoint x: 507, startPoint y: 266, endPoint x: 389, endPoint y: 249, distance: 118.7
click at [389, 249] on div "TODOs - Description - B-V-5WDCNGP Problem Type Hardware Sub Type Tier 1 - Secur…" at bounding box center [326, 160] width 652 height 321
paste textarea "Rebooted. Rescued."
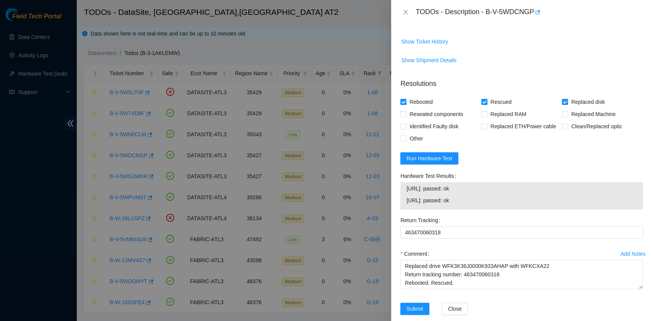
drag, startPoint x: 468, startPoint y: 234, endPoint x: 402, endPoint y: 231, distance: 66.5
click at [402, 210] on div "23.11.230.22: passed: ok 23.11.230.23: passed: ok" at bounding box center [521, 195] width 242 height 27
copy tbody "23.11.230.22: passed: ok 23.11.230.23: passed: ok"
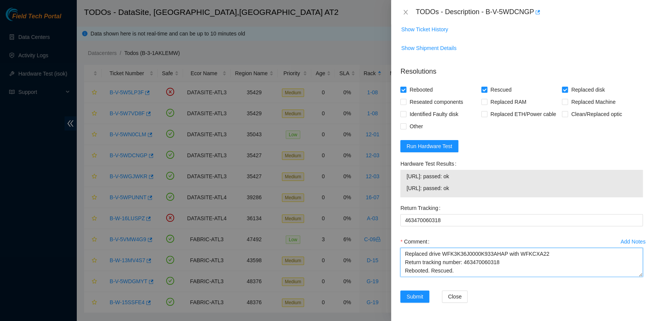
click at [438, 270] on textarea "B-V-5WDCNGP rack# 12-03 machine# 14:01 Replaced drive WFK3K36J0000K933AHAP with…" at bounding box center [521, 262] width 242 height 29
paste textarea "23.11.230.22: passed: ok 23.11.230.23: passed: ok"
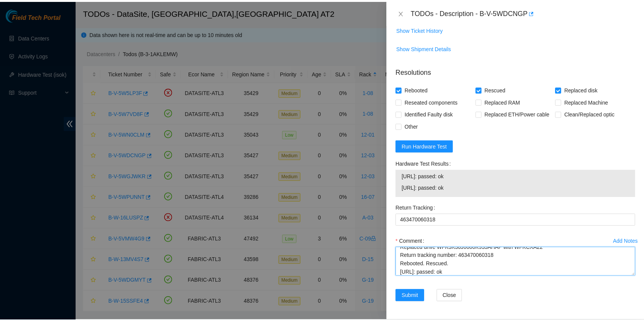
scroll to position [23, 0]
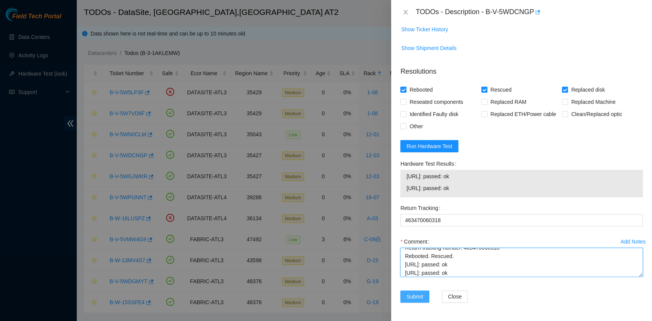
type textarea "B-V-5WDCNGP rack# 12-03 machine# 14:01 Replaced drive WFK3K36J0000K933AHAP with…"
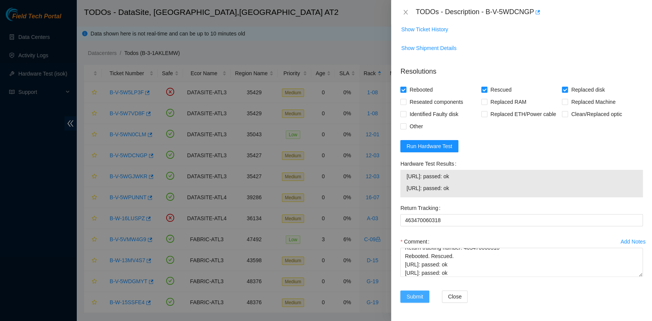
click at [415, 295] on span "Submit" at bounding box center [414, 296] width 17 height 8
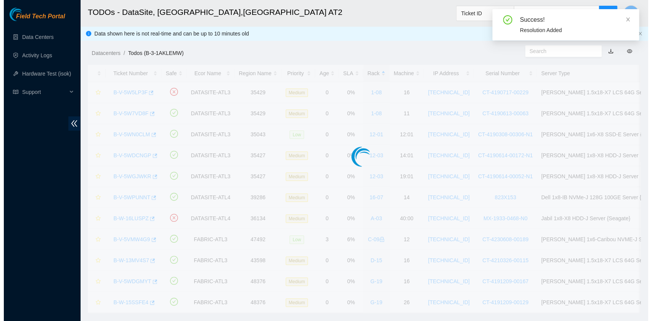
scroll to position [173, 0]
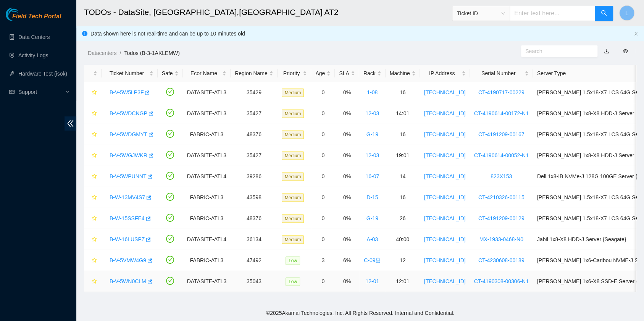
click at [123, 279] on link "B-V-5WN0CLM" at bounding box center [128, 281] width 37 height 6
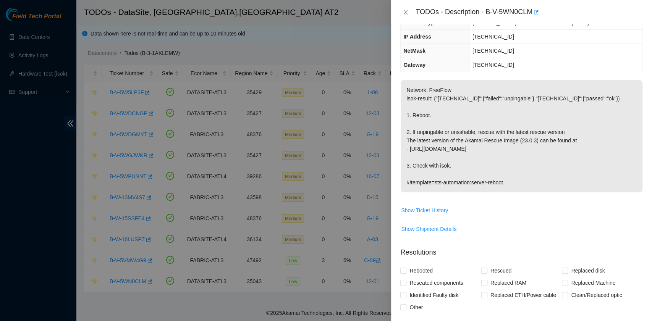
scroll to position [153, 0]
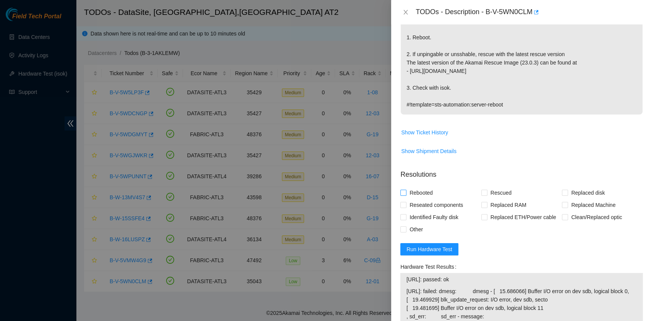
click at [421, 192] on span "Rebooted" at bounding box center [420, 193] width 29 height 12
click at [405, 192] on input "Rebooted" at bounding box center [402, 192] width 5 height 5
checkbox input "true"
click at [481, 192] on input "Rescued" at bounding box center [483, 192] width 5 height 5
checkbox input "true"
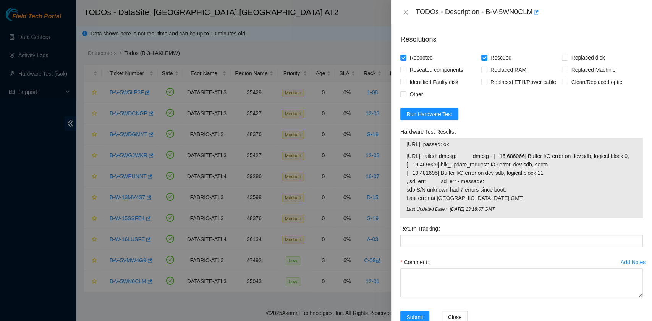
scroll to position [315, 0]
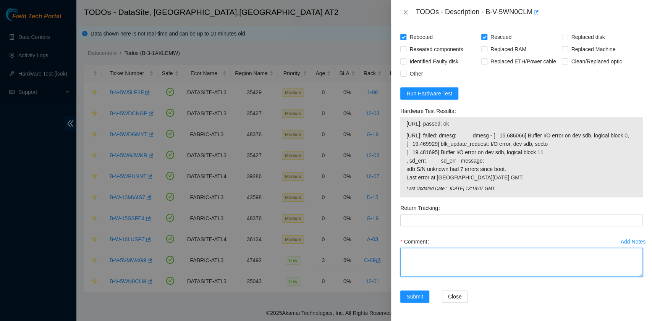
click at [449, 253] on textarea "Comment" at bounding box center [521, 262] width 242 height 29
paste textarea "RMA 190420C3A3E9"
click at [436, 262] on textarea "RMA 190420C3A3E9" at bounding box center [521, 262] width 242 height 29
paste textarea "L-I-7DO9SIT amet# 72:15 consect# 16:24 Adipisci. Elitsed. Doeius Te (╯°□°)╯︵ ┻━…"
type textarea "LOR 168831I5D6S7 A-C-4AD6ELI sedd# 20:73 eiusmod# 60:84 Temporin. Utlabor. Etdo…"
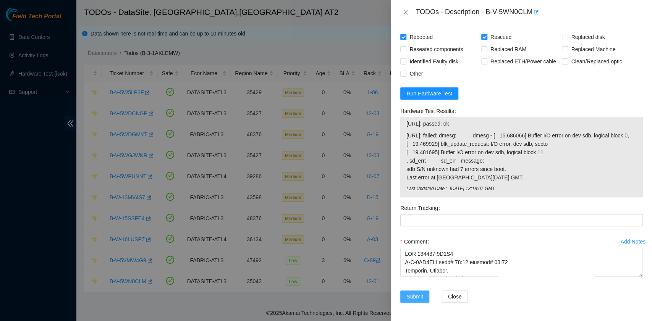
click at [423, 295] on button "Submit" at bounding box center [414, 297] width 29 height 12
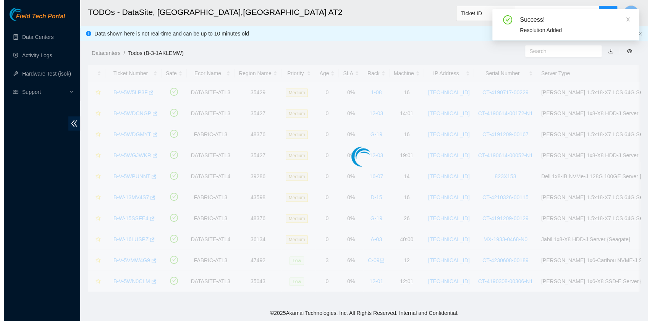
scroll to position [161, 0]
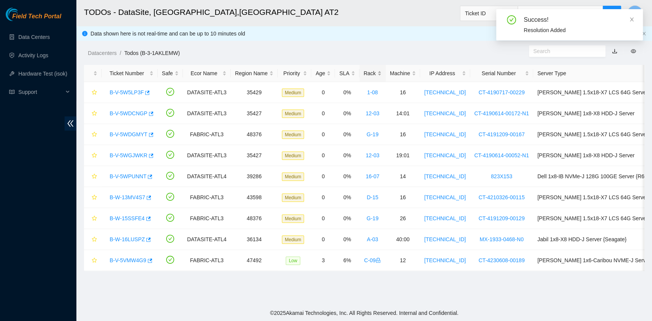
click at [363, 74] on div "Rack" at bounding box center [372, 73] width 18 height 8
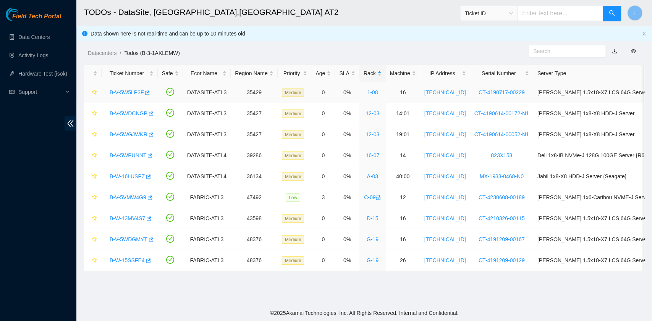
click at [134, 92] on link "B-V-5W5LP3F" at bounding box center [127, 92] width 34 height 6
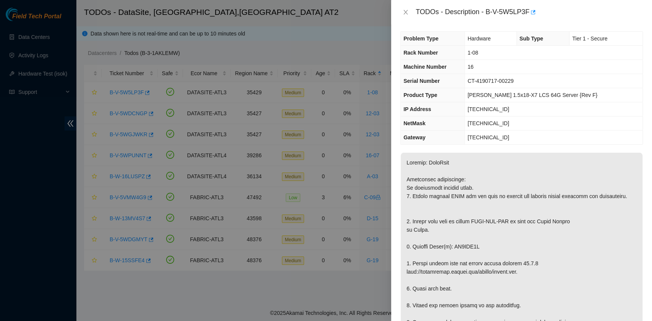
scroll to position [0, 0]
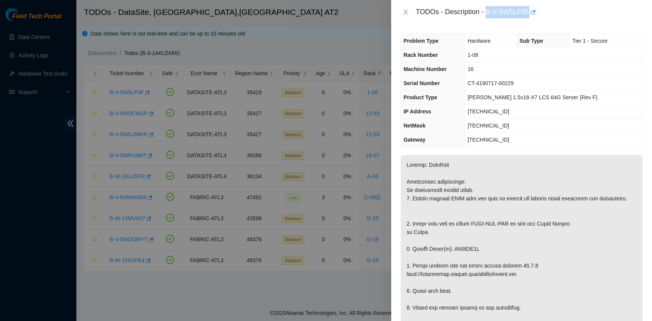
drag, startPoint x: 487, startPoint y: 15, endPoint x: 528, endPoint y: 18, distance: 41.0
click at [528, 18] on div "TODOs - Description - B-V-5W5LP3F" at bounding box center [528, 12] width 227 height 12
copy div "B-V-5W5LP3F"
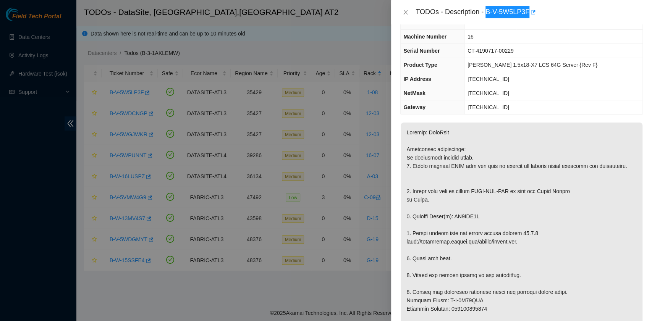
scroll to position [51, 0]
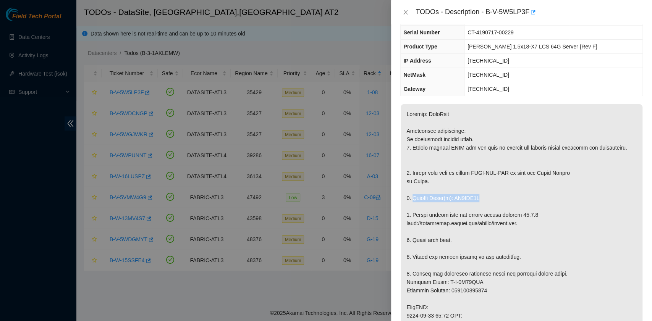
drag, startPoint x: 413, startPoint y: 205, endPoint x: 477, endPoint y: 203, distance: 64.2
click at [477, 203] on p at bounding box center [521, 311] width 242 height 415
copy p "Replace Drive(s): ZC1AJG7B"
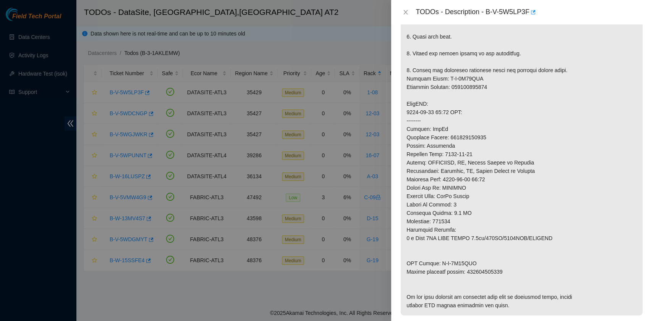
scroll to position [305, 0]
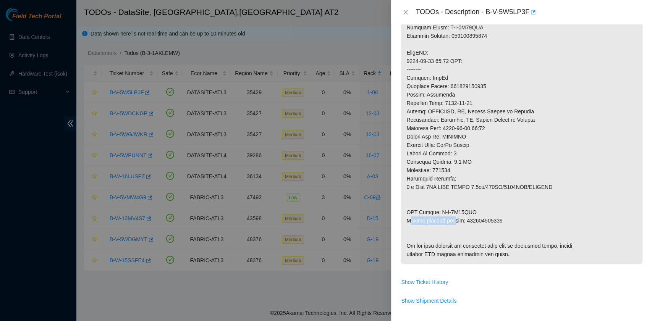
drag, startPoint x: 408, startPoint y: 227, endPoint x: 450, endPoint y: 229, distance: 42.1
click at [455, 228] on p at bounding box center [521, 57] width 242 height 415
drag, startPoint x: 406, startPoint y: 226, endPoint x: 502, endPoint y: 226, distance: 96.2
click at [502, 226] on p at bounding box center [521, 57] width 242 height 415
copy p "Return tracking number: 473665220041"
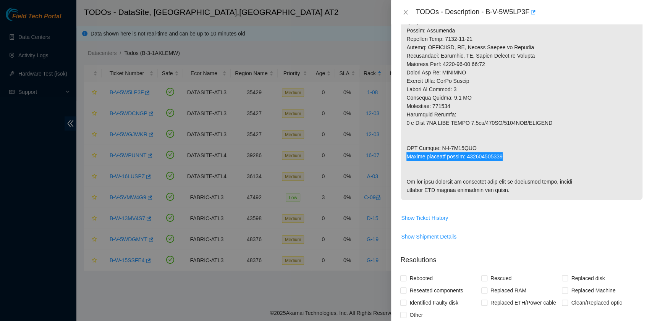
scroll to position [458, 0]
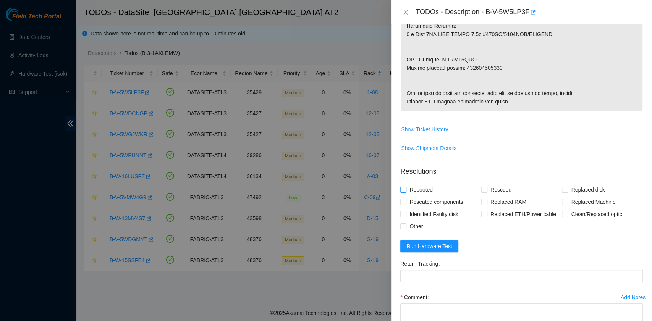
click at [417, 196] on span "Rebooted" at bounding box center [420, 190] width 29 height 12
click at [405, 192] on input "Rebooted" at bounding box center [402, 189] width 5 height 5
checkbox input "true"
click at [481, 192] on input "Rescued" at bounding box center [483, 189] width 5 height 5
checkbox input "true"
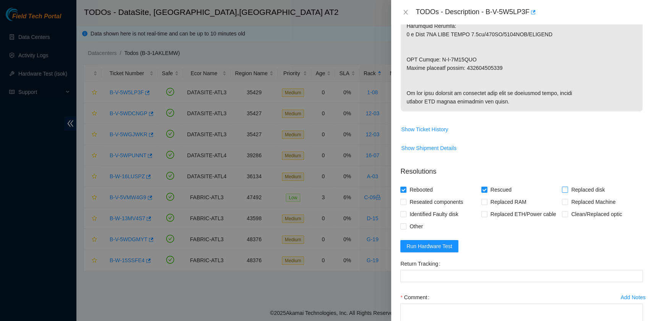
click at [562, 193] on span at bounding box center [565, 190] width 6 height 6
click at [562, 192] on input "Replaced disk" at bounding box center [564, 189] width 5 height 5
checkbox input "true"
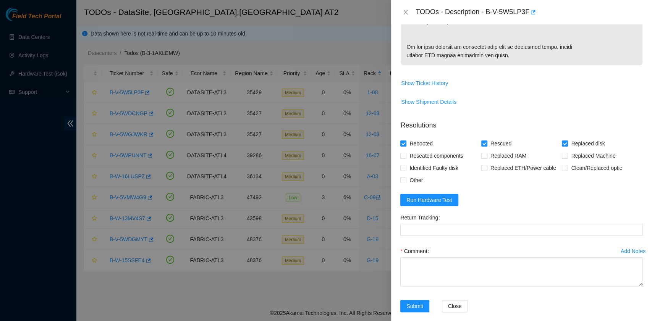
scroll to position [554, 0]
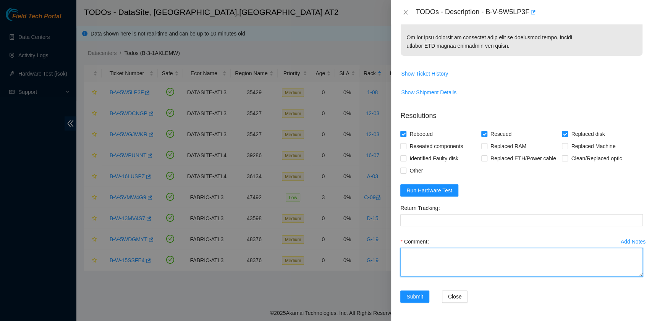
click at [447, 260] on textarea "Comment" at bounding box center [521, 262] width 242 height 29
paste textarea "B-V-5W5LP3F rack# 1-08 machine# 16 Replaced drive ZC1AJG7B with Z1Z8ND7V Return…"
drag, startPoint x: 503, startPoint y: 259, endPoint x: 463, endPoint y: 257, distance: 40.5
click at [463, 257] on textarea "B-V-5W5LP3F rack# 1-08 machine# 16 Replaced drive ZC1AJG7B with Z1Z8ND7V Return…" at bounding box center [521, 262] width 242 height 29
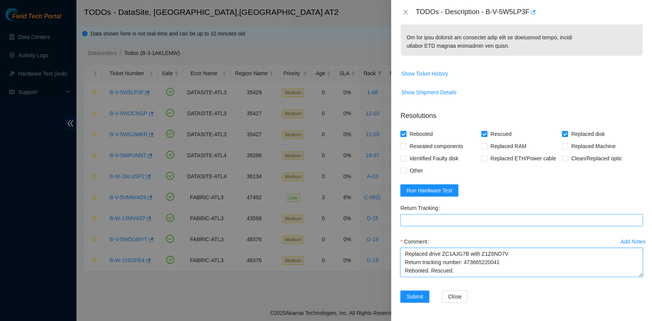
type textarea "B-V-5W5LP3F rack# 1-08 machine# 16 Replaced drive ZC1AJG7B with Z1Z8ND7V Return…"
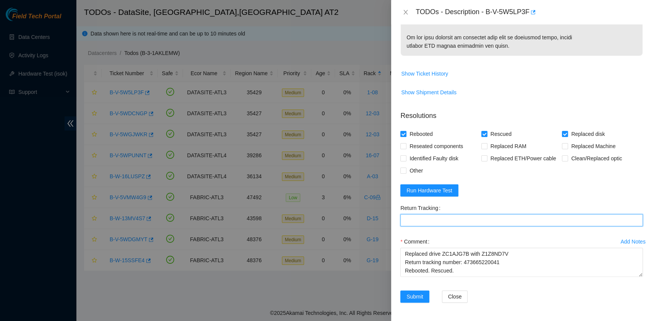
click at [434, 223] on Tracking "Return Tracking" at bounding box center [521, 220] width 242 height 12
paste Tracking "473665220041"
type Tracking "473665220041"
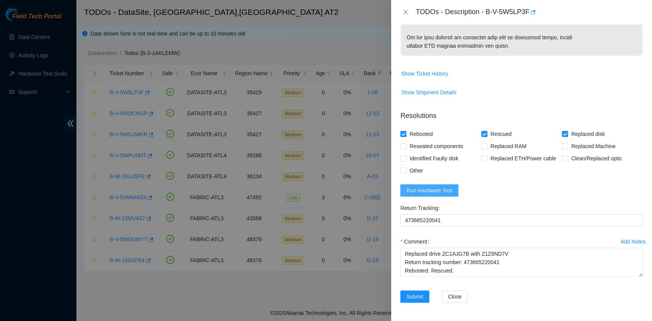
click at [417, 190] on span "Run Hardware Test" at bounding box center [429, 190] width 46 height 8
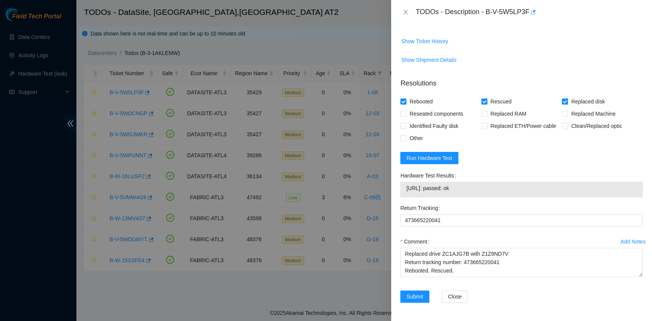
drag, startPoint x: 475, startPoint y: 219, endPoint x: 403, endPoint y: 221, distance: 72.6
click at [403, 197] on div "23.11.228.206: passed: ok" at bounding box center [521, 190] width 242 height 16
copy tbody "23.11.228.206: passed: ok"
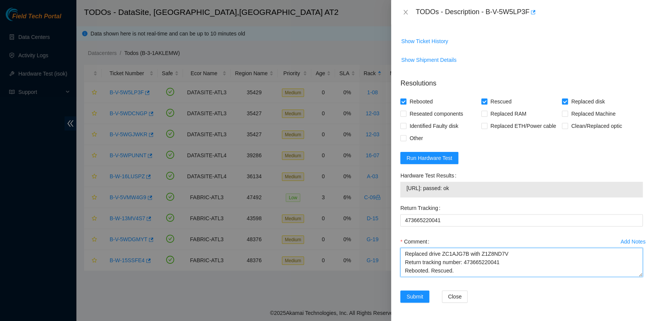
click at [413, 277] on textarea "B-V-5W5LP3F rack# 1-08 machine# 16 Replaced drive ZC1AJG7B with Z1Z8ND7V Return…" at bounding box center [521, 262] width 242 height 29
paste textarea "23.11.228.206: passed: ok"
type textarea "B-V-5W5LP3F rack# 1-08 machine# 16 Replaced drive ZC1AJG7B with Z1Z8ND7V Return…"
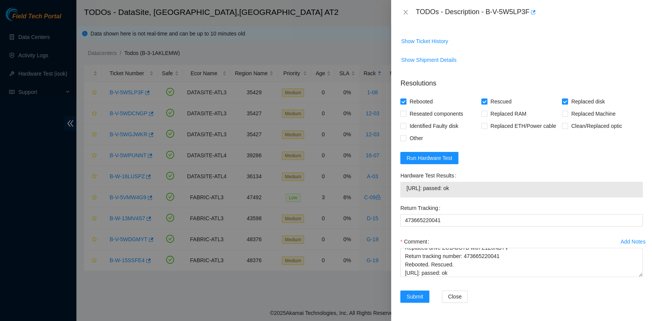
click at [420, 305] on div "Submit" at bounding box center [417, 301] width 41 height 21
click at [421, 297] on span "Submit" at bounding box center [414, 296] width 17 height 8
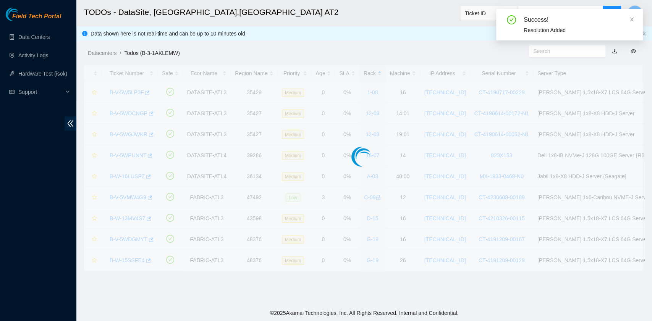
scroll to position [194, 0]
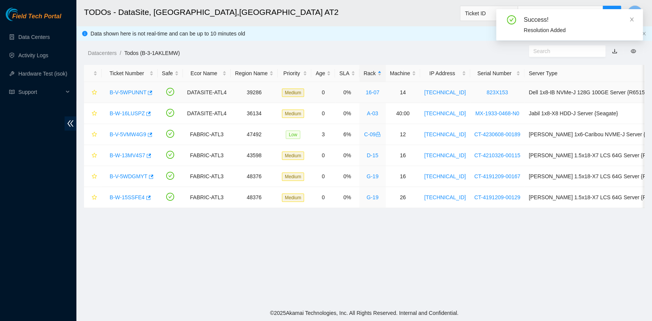
click at [130, 92] on link "B-V-5WPUNNT" at bounding box center [128, 92] width 37 height 6
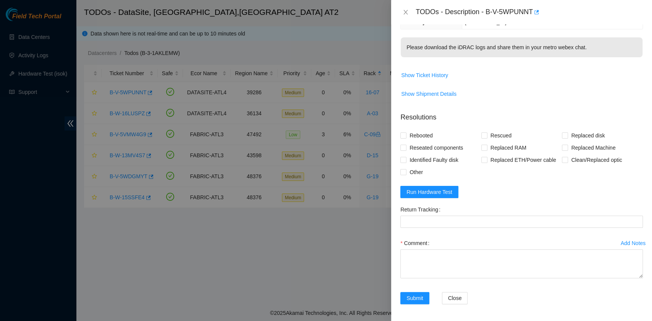
scroll to position [0, 0]
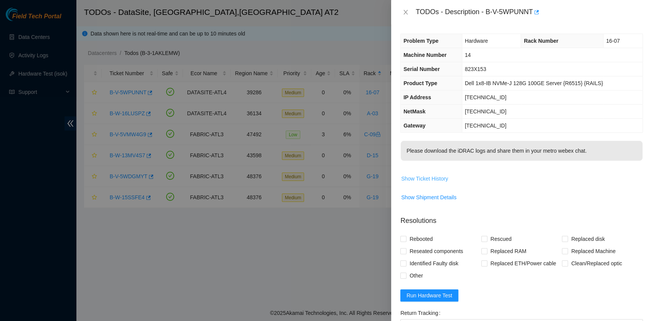
click at [426, 178] on span "Show Ticket History" at bounding box center [424, 178] width 47 height 8
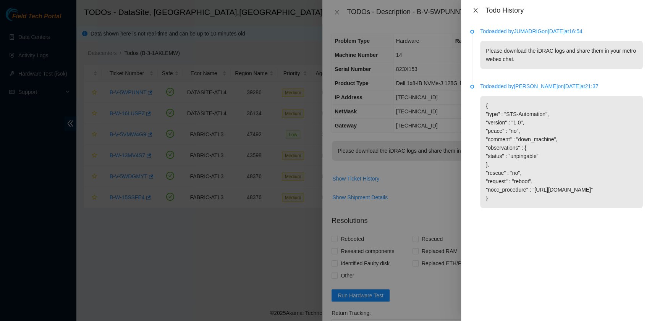
click at [476, 11] on icon "close" at bounding box center [475, 10] width 6 height 6
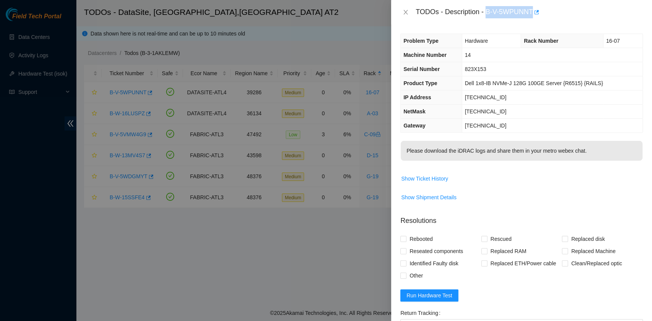
drag, startPoint x: 486, startPoint y: 12, endPoint x: 533, endPoint y: 10, distance: 46.6
click at [533, 10] on div "TODOs - Description - B-V-5WPUNNT" at bounding box center [528, 12] width 227 height 12
copy div "B-V-5WPUNNT"
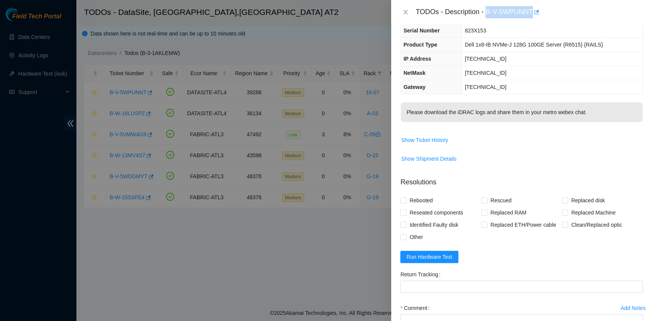
scroll to position [51, 0]
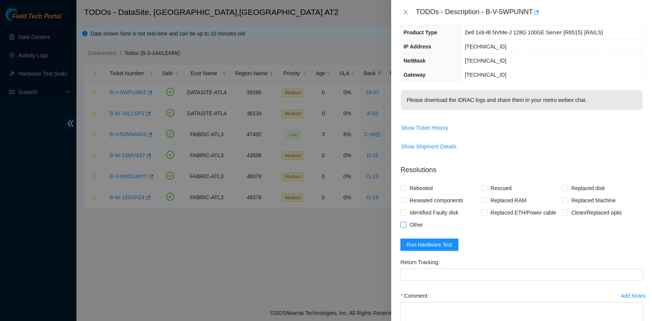
click at [418, 226] on span "Other" at bounding box center [415, 225] width 19 height 12
click at [405, 226] on input "Other" at bounding box center [402, 224] width 5 height 5
checkbox input "true"
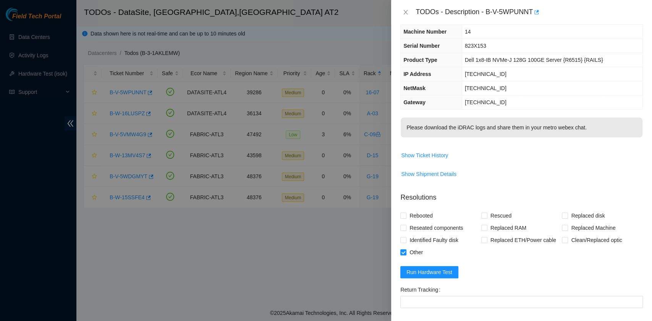
scroll to position [0, 0]
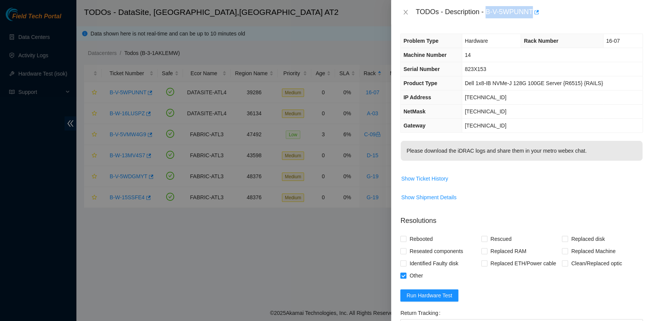
drag, startPoint x: 487, startPoint y: 13, endPoint x: 532, endPoint y: 14, distance: 45.1
click at [532, 14] on div "TODOs - Description - B-V-5WPUNNT" at bounding box center [528, 12] width 227 height 12
copy div "B-V-5WPUNNT"
click at [438, 174] on span "Show Ticket History" at bounding box center [424, 178] width 47 height 8
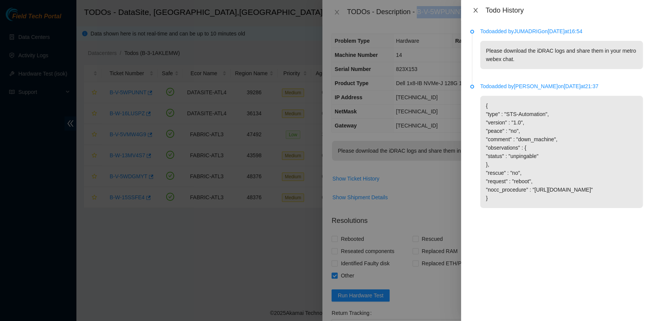
click at [475, 8] on icon "close" at bounding box center [475, 10] width 6 height 6
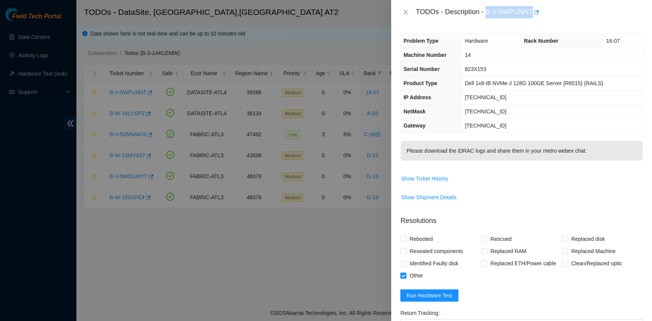
scroll to position [51, 0]
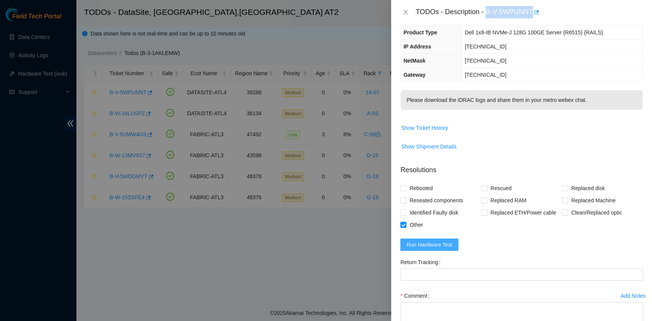
click at [437, 242] on span "Run Hardware Test" at bounding box center [429, 245] width 46 height 8
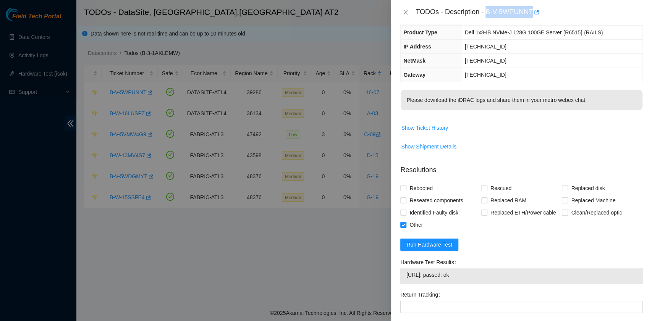
drag, startPoint x: 470, startPoint y: 273, endPoint x: 405, endPoint y: 272, distance: 64.5
click at [405, 272] on div "23.45.13.116: passed: ok" at bounding box center [521, 276] width 242 height 16
copy tbody "23.45.13.116: passed: ok"
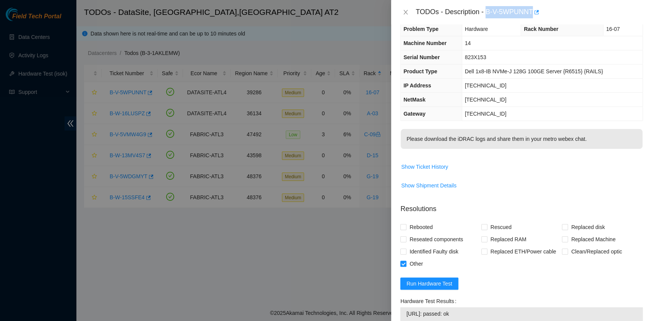
scroll to position [0, 0]
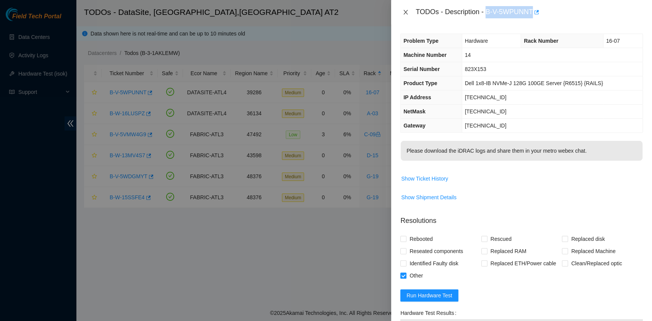
click at [405, 13] on icon "close" at bounding box center [406, 12] width 4 height 5
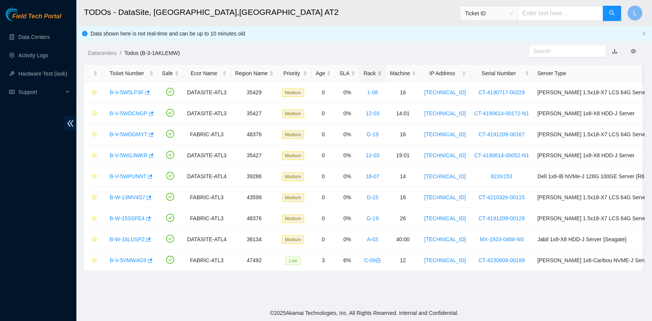
click at [363, 71] on div "Rack" at bounding box center [372, 73] width 18 height 8
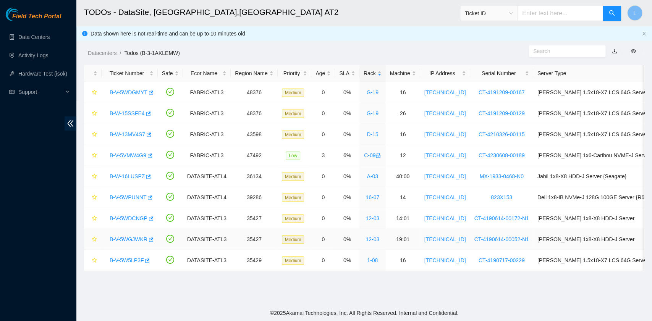
click at [132, 240] on link "B-V-5WGJWKR" at bounding box center [129, 239] width 38 height 6
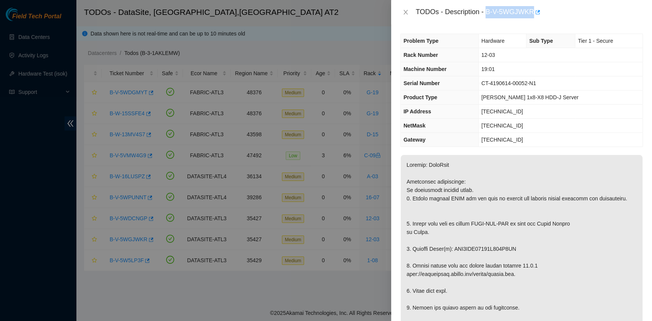
drag, startPoint x: 488, startPoint y: 13, endPoint x: 531, endPoint y: 18, distance: 43.8
click at [531, 18] on div "TODOs - Description - B-V-5WGJWKR" at bounding box center [528, 12] width 227 height 12
copy div "B-V-5WGJWKR"
drag, startPoint x: 411, startPoint y: 253, endPoint x: 512, endPoint y: 255, distance: 100.8
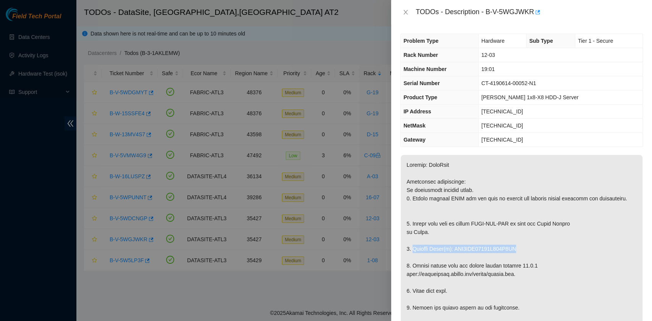
copy p "Replace Drive(s): WFK1CLZ30000K901F4UB"
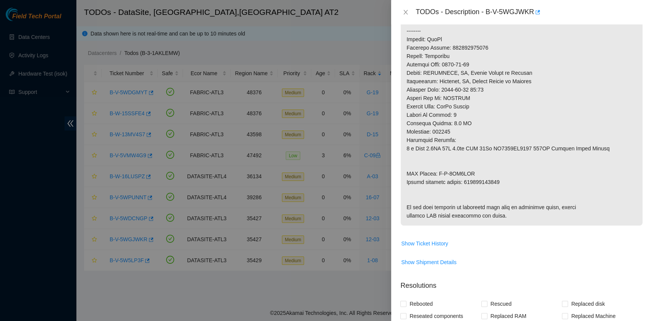
scroll to position [356, 0]
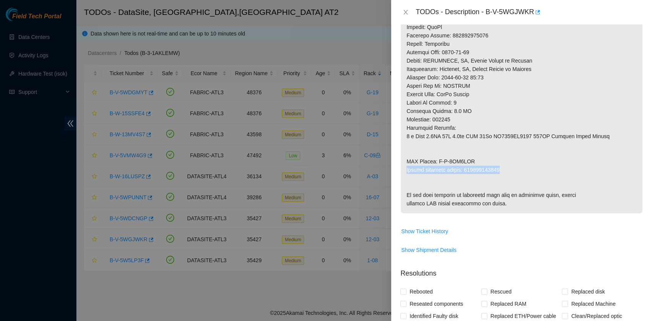
drag, startPoint x: 407, startPoint y: 178, endPoint x: 501, endPoint y: 179, distance: 94.3
click at [501, 179] on p at bounding box center [521, 6] width 242 height 415
copy p "Return tracking number: 473665221059"
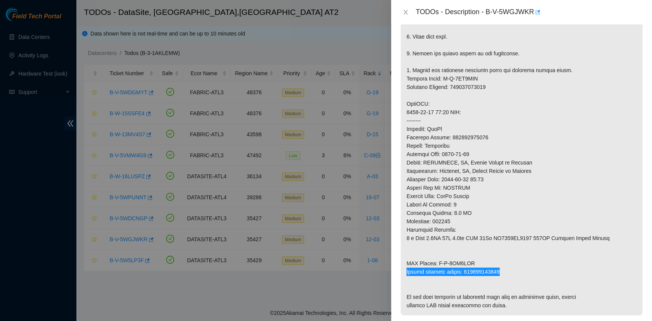
scroll to position [509, 0]
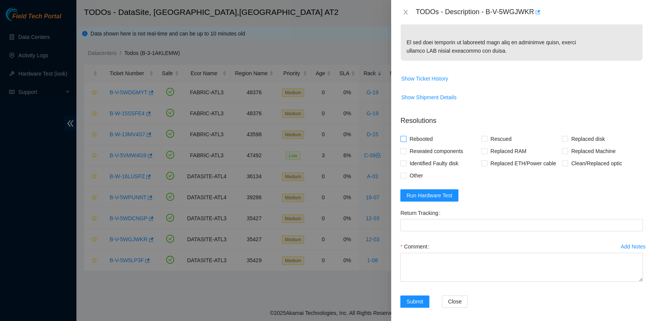
click at [426, 145] on span "Rebooted" at bounding box center [420, 139] width 29 height 12
click at [405, 141] on input "Rebooted" at bounding box center [402, 138] width 5 height 5
checkbox input "true"
click at [481, 141] on input "Rescued" at bounding box center [483, 138] width 5 height 5
checkbox input "true"
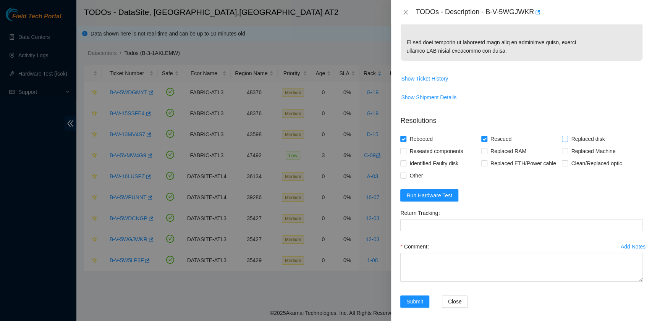
click at [562, 141] on input "Replaced disk" at bounding box center [564, 138] width 5 height 5
checkbox input "true"
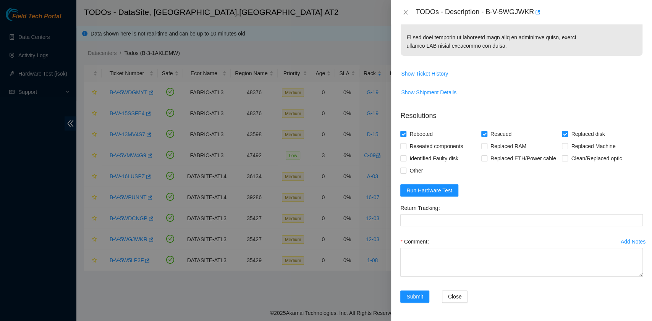
scroll to position [554, 0]
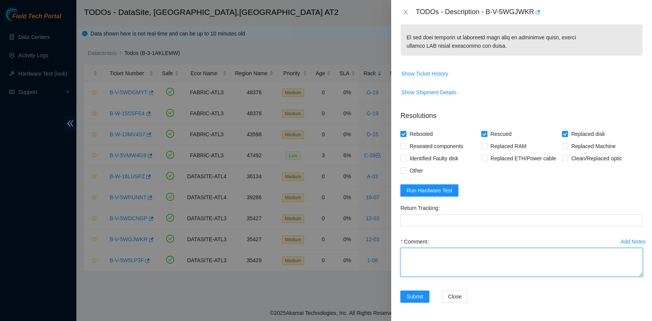
click at [464, 263] on textarea "Comment" at bounding box center [521, 262] width 242 height 29
paste textarea "B-V-5WGJWKR rack#12-03 machine# 19:01 Replaced drive WFK1CLZ30000K901F4UB with …"
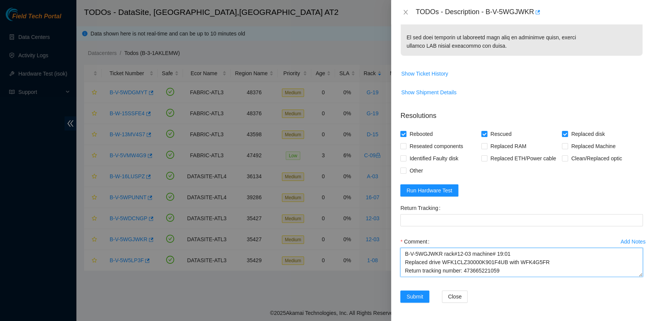
scroll to position [6, 0]
drag, startPoint x: 505, startPoint y: 265, endPoint x: 464, endPoint y: 266, distance: 40.5
click at [464, 266] on textarea "B-V-5WGJWKR rack#12-03 machine# 19:01 Replaced drive WFK1CLZ30000K901F4UB with …" at bounding box center [521, 262] width 242 height 29
type textarea "B-V-5WGJWKR rack#12-03 machine# 19:01 Replaced drive WFK1CLZ30000K901F4UB with …"
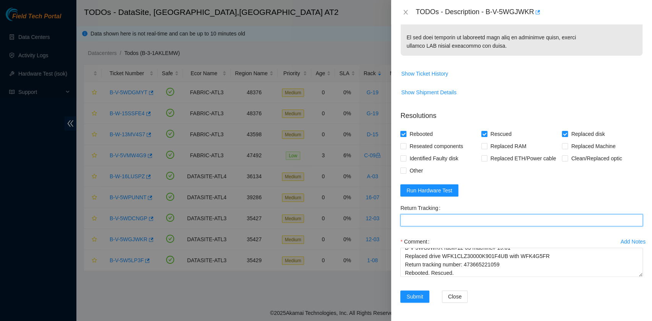
click at [447, 218] on Tracking "Return Tracking" at bounding box center [521, 220] width 242 height 12
paste Tracking "473665221059"
type Tracking "473665221059"
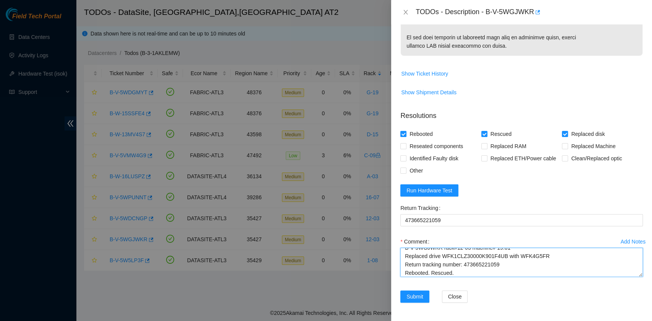
click at [480, 273] on textarea "B-V-5WGJWKR rack#12-03 machine# 19:01 Replaced drive WFK1CLZ30000K901F4UB with …" at bounding box center [521, 262] width 242 height 29
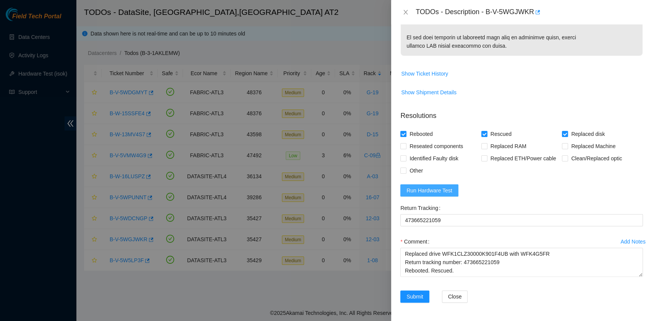
click at [443, 193] on span "Run Hardware Test" at bounding box center [429, 190] width 46 height 8
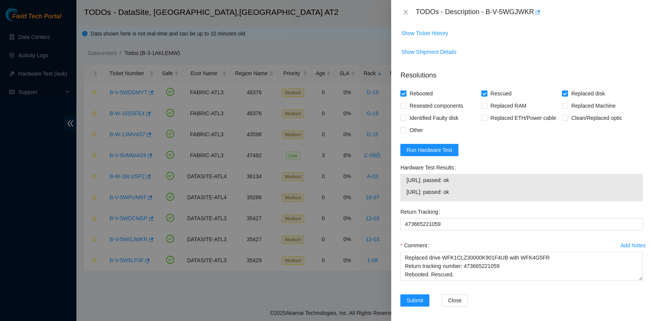
drag, startPoint x: 469, startPoint y: 231, endPoint x: 400, endPoint y: 226, distance: 68.5
click at [400, 201] on div "23.11.230.44: passed: ok 23.11.230.45: passed: ok" at bounding box center [521, 187] width 242 height 27
copy tbody "23.11.230.44: passed: ok 23.11.230.45: passed: ok"
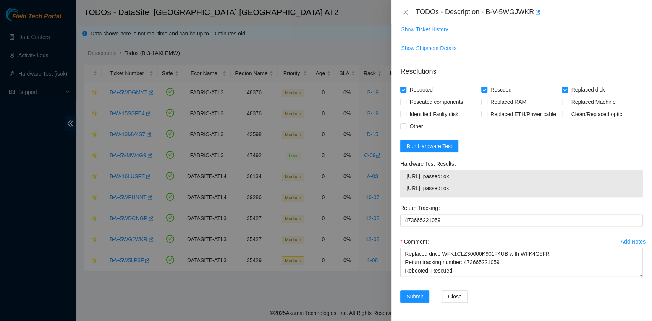
scroll to position [599, 0]
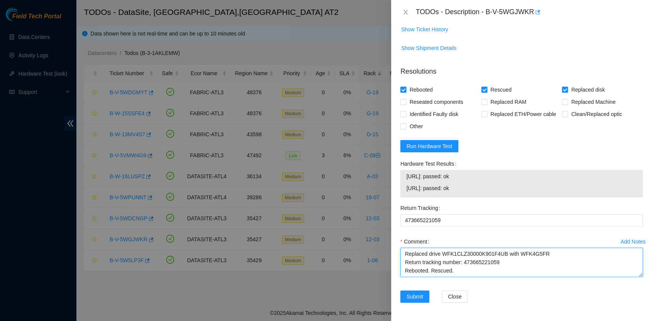
click at [442, 270] on textarea "B-V-5WGJWKR rack#12-03 machine# 19:01 Replaced drive WFK1CLZ30000K901F4UB with …" at bounding box center [521, 262] width 242 height 29
paste textarea "23.11.230.44: passed: ok 23.11.230.45: passed: ok"
type textarea "B-V-5WGJWKR rack#12-03 machine# 19:01 Replaced drive WFK1CLZ30000K901F4UB with …"
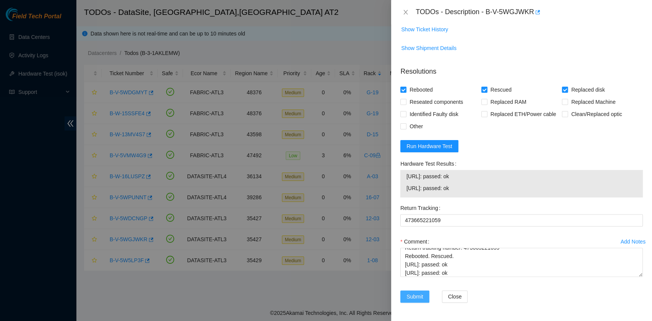
click at [415, 297] on span "Submit" at bounding box center [414, 296] width 17 height 8
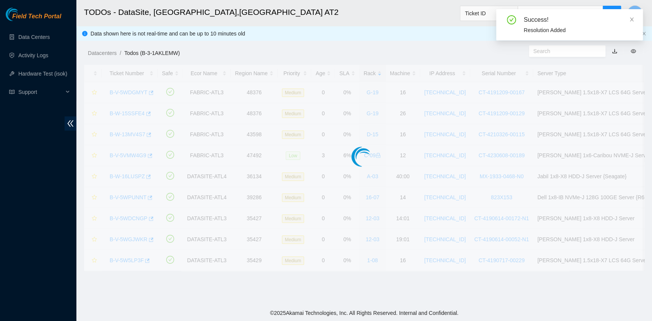
scroll to position [173, 0]
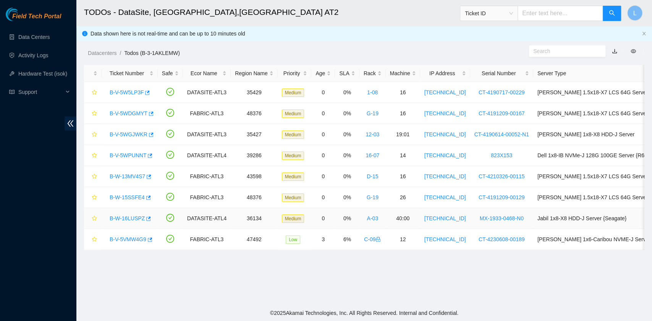
click at [136, 216] on link "B-W-16LUSPZ" at bounding box center [127, 218] width 35 height 6
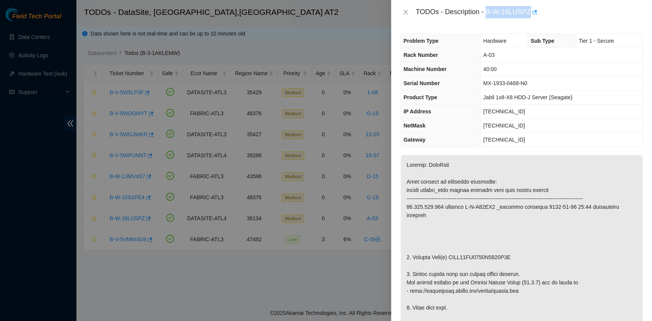
drag, startPoint x: 487, startPoint y: 13, endPoint x: 528, endPoint y: 17, distance: 41.0
click at [528, 17] on div "TODOs - Description - B-W-16LUSPZ" at bounding box center [528, 12] width 227 height 12
copy div "B-W-16LUSPZ"
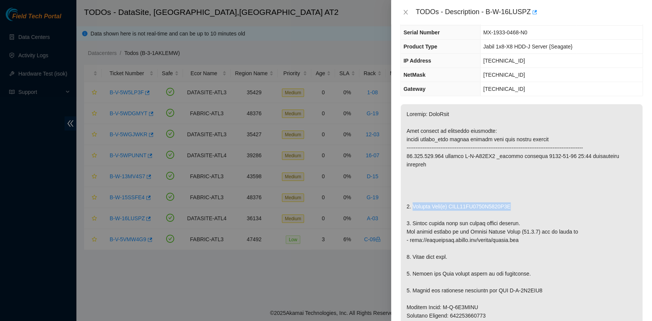
drag, startPoint x: 411, startPoint y: 205, endPoint x: 513, endPoint y: 207, distance: 102.0
click at [513, 207] on p at bounding box center [521, 311] width 242 height 415
copy p "Replace Disk(s) WFKE96WB0000K4194N8X"
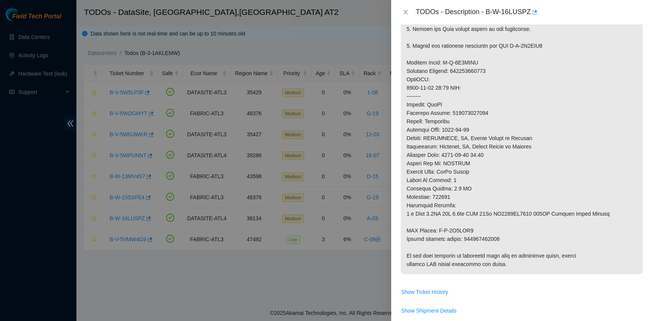
scroll to position [305, 0]
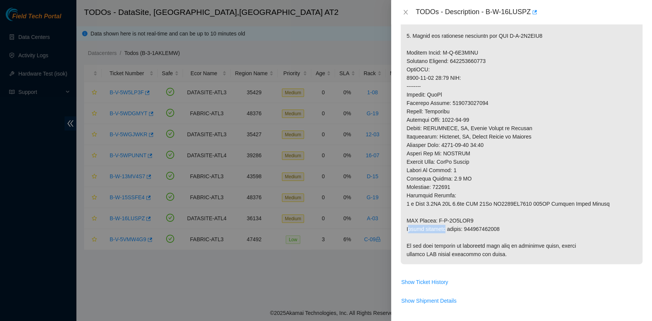
drag, startPoint x: 408, startPoint y: 230, endPoint x: 441, endPoint y: 226, distance: 33.8
click at [441, 226] on p at bounding box center [521, 57] width 242 height 415
drag, startPoint x: 406, startPoint y: 228, endPoint x: 500, endPoint y: 226, distance: 94.0
click at [500, 226] on p at bounding box center [521, 57] width 242 height 415
copy p "Return tracking number: 463470059174"
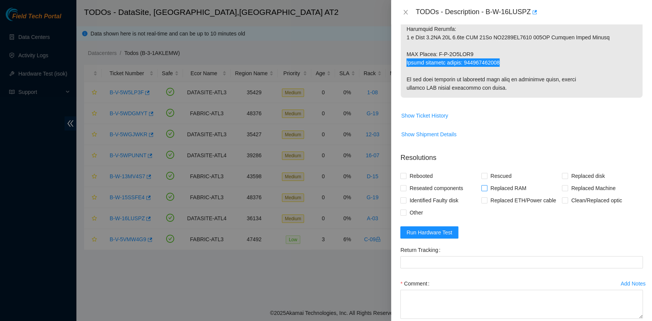
scroll to position [509, 0]
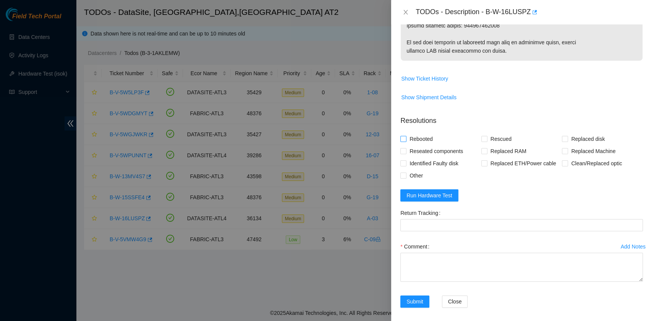
click at [427, 137] on span "Rebooted" at bounding box center [420, 139] width 29 height 12
click at [405, 137] on input "Rebooted" at bounding box center [402, 138] width 5 height 5
checkbox input "true"
click at [483, 140] on input "Rescued" at bounding box center [483, 138] width 5 height 5
checkbox input "true"
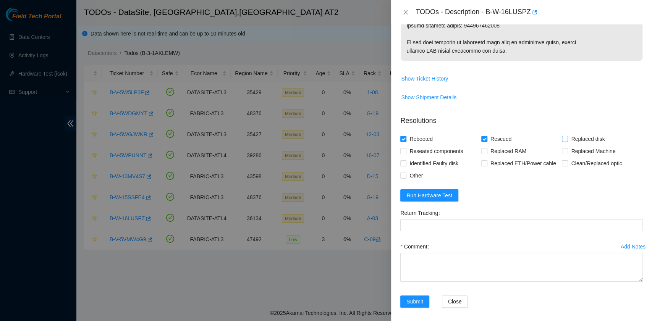
click at [562, 140] on input "Replaced disk" at bounding box center [564, 138] width 5 height 5
checkbox input "true"
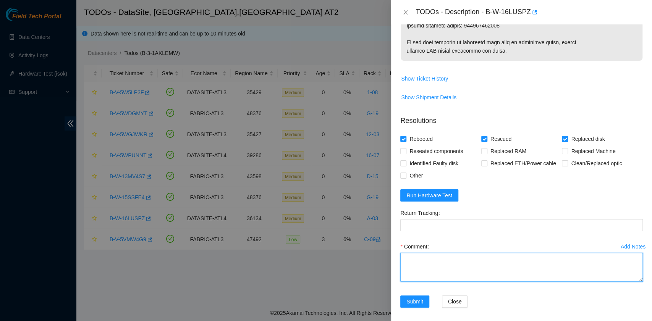
click at [448, 278] on textarea "Comment" at bounding box center [521, 267] width 242 height 29
paste textarea "B-W-16LUSPZ rack# A-03 machine# 40:00 Replaced disk WFKE96WB0000K4194N8X with W…"
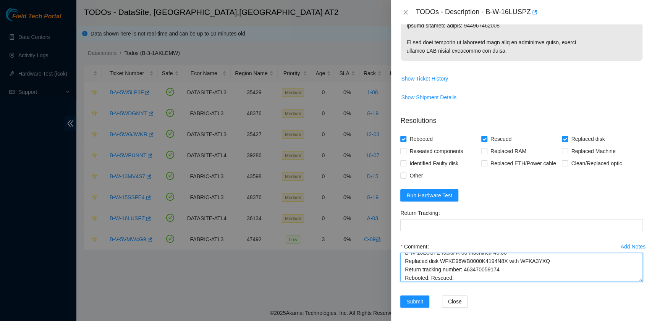
scroll to position [15, 0]
drag, startPoint x: 502, startPoint y: 260, endPoint x: 464, endPoint y: 262, distance: 38.2
click at [464, 262] on textarea "B-W-16LUSPZ rack# A-03 machine# 40:00 Replaced disk WFKE96WB0000K4194N8X with W…" at bounding box center [521, 267] width 242 height 29
type textarea "B-W-16LUSPZ rack# A-03 machine# 40:00 Replaced disk WFKE96WB0000K4194N8X with W…"
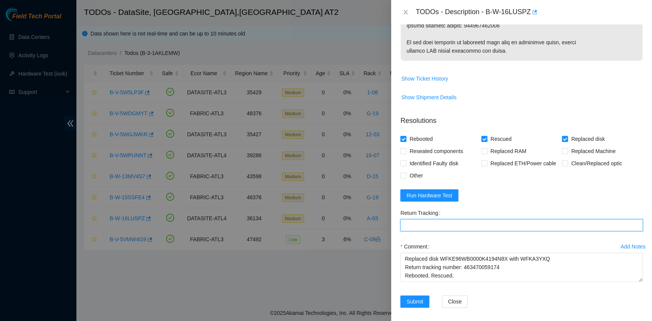
click at [459, 223] on Tracking "Return Tracking" at bounding box center [521, 225] width 242 height 12
paste Tracking "463470059174"
type Tracking "463470059174"
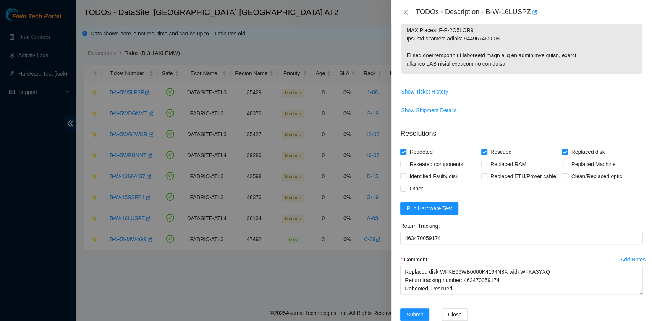
scroll to position [509, 0]
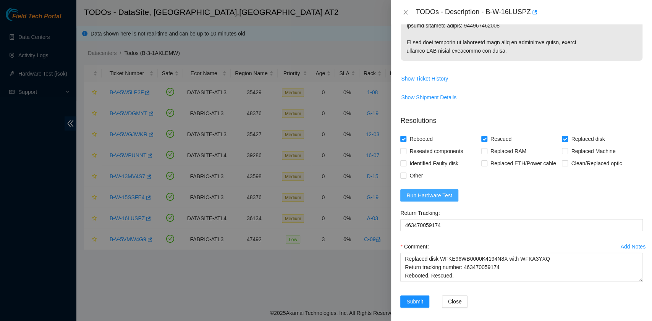
click at [438, 189] on button "Run Hardware Test" at bounding box center [429, 195] width 58 height 12
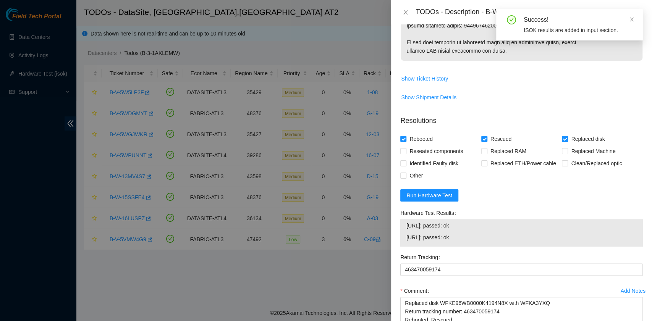
drag, startPoint x: 471, startPoint y: 236, endPoint x: 401, endPoint y: 232, distance: 70.3
click at [401, 232] on div "23.221.226.182: passed: ok 23.221.226.183: passed: ok" at bounding box center [521, 232] width 242 height 27
copy tbody "23.221.226.182: passed: ok 23.221.226.183: passed: ok"
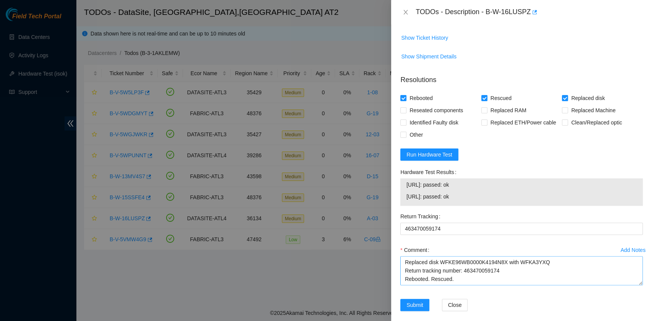
scroll to position [557, 0]
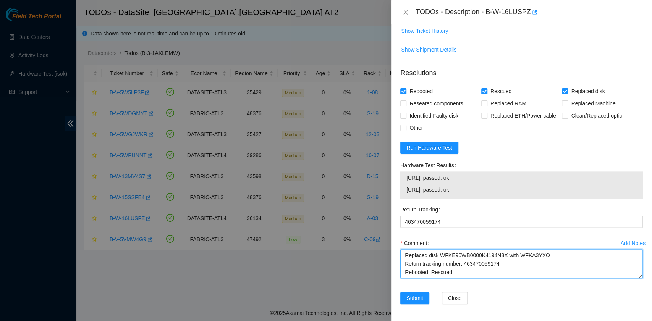
click at [418, 273] on textarea "B-W-16LUSPZ rack# A-03 machine# 40:00 Replaced disk WFKE96WB0000K4194N8X with W…" at bounding box center [521, 263] width 242 height 29
paste textarea "23.221.226.182: passed: ok 23.221.226.183: passed: ok"
type textarea "B-W-16LUSPZ rack# A-03 machine# 40:00 Replaced disk WFKE96WB0000K4194N8X with W…"
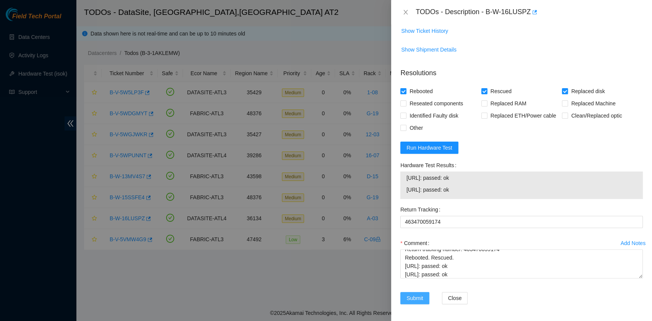
click at [417, 295] on span "Submit" at bounding box center [414, 298] width 17 height 8
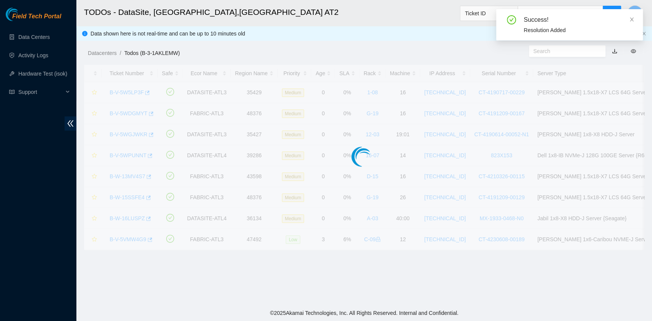
scroll to position [173, 0]
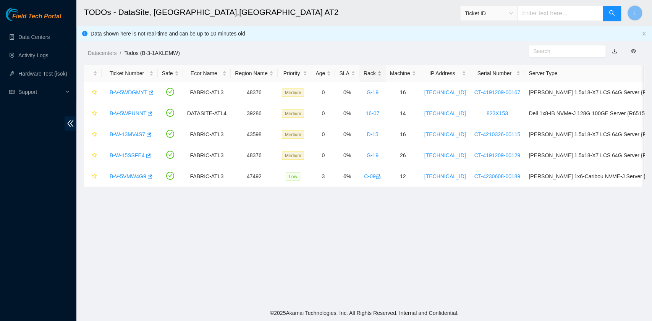
click at [363, 71] on div "Rack" at bounding box center [372, 73] width 18 height 8
click at [131, 176] on link "B-W-15SSFE4" at bounding box center [127, 176] width 35 height 6
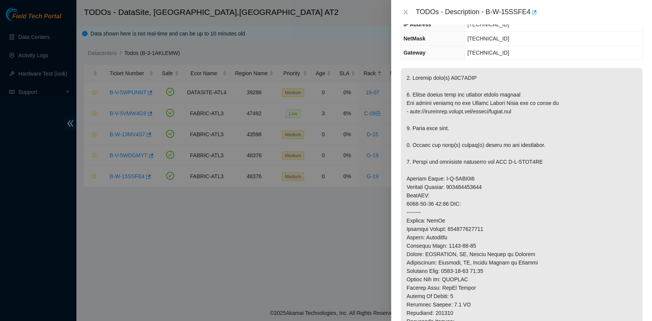
scroll to position [0, 0]
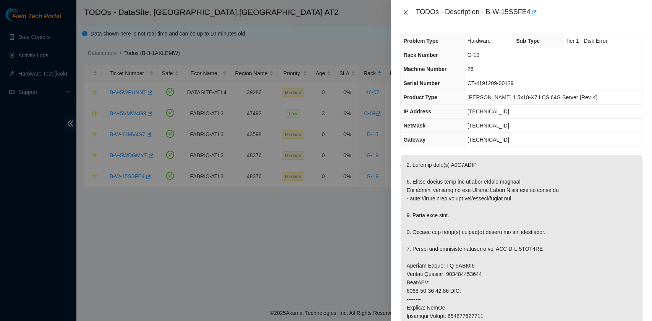
click at [404, 10] on icon "close" at bounding box center [405, 12] width 6 height 6
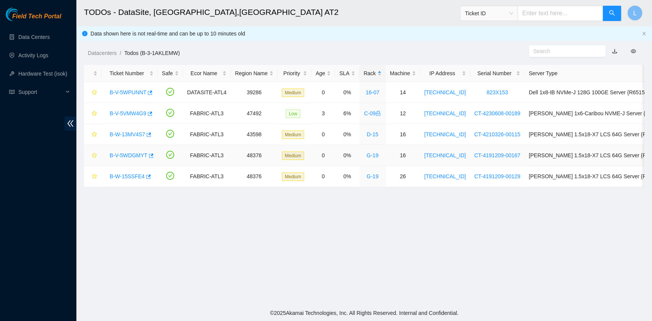
click at [121, 157] on link "B-V-5WDGMYT" at bounding box center [129, 155] width 38 height 6
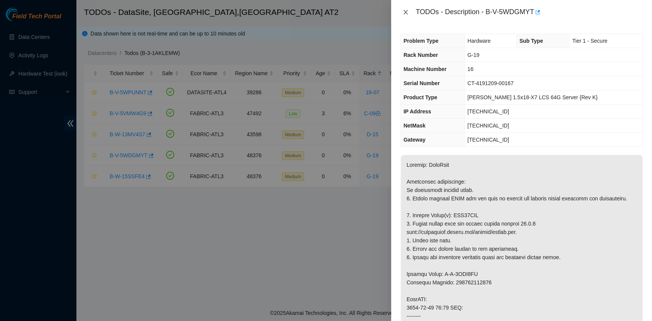
click at [403, 13] on icon "close" at bounding box center [405, 12] width 6 height 6
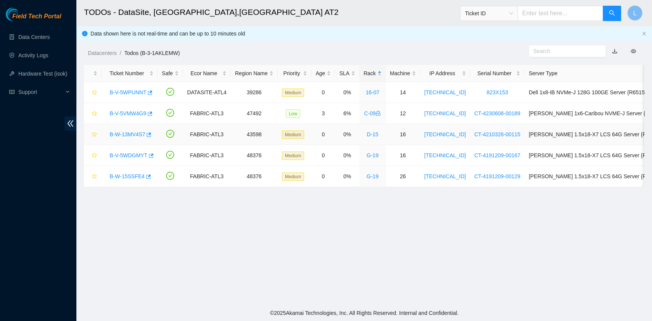
click at [140, 132] on link "B-W-13MV4S7" at bounding box center [128, 134] width 36 height 6
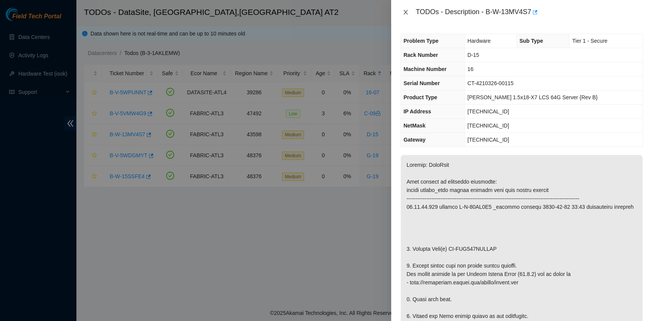
click at [407, 11] on icon "close" at bounding box center [405, 12] width 6 height 6
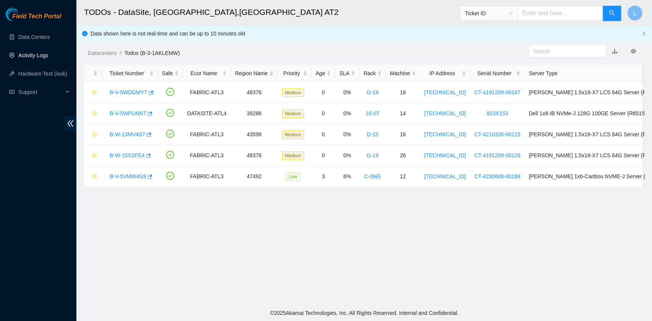
click at [40, 55] on link "Activity Logs" at bounding box center [33, 55] width 30 height 6
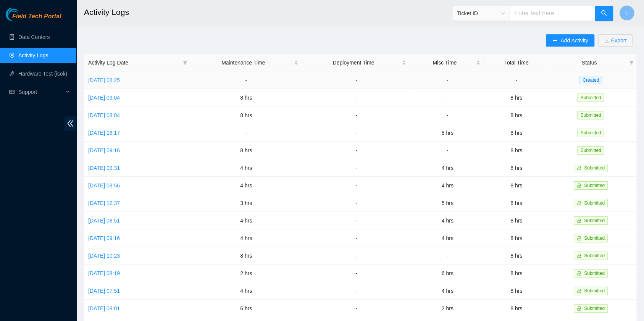
click at [120, 80] on link "[DATE] 08:25" at bounding box center [104, 80] width 32 height 6
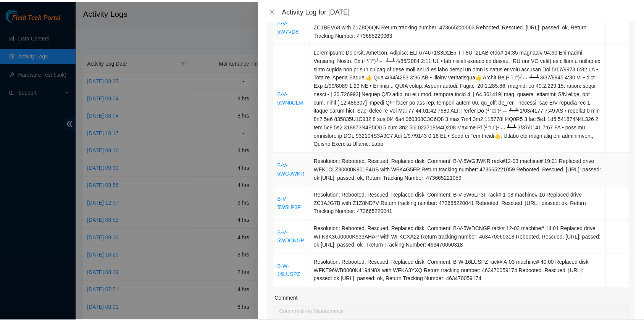
scroll to position [203, 0]
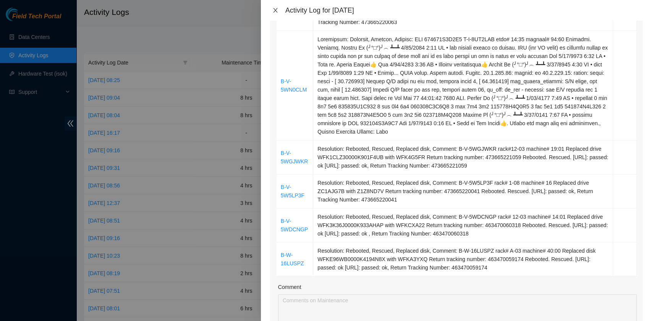
click at [273, 10] on icon "close" at bounding box center [275, 10] width 6 height 6
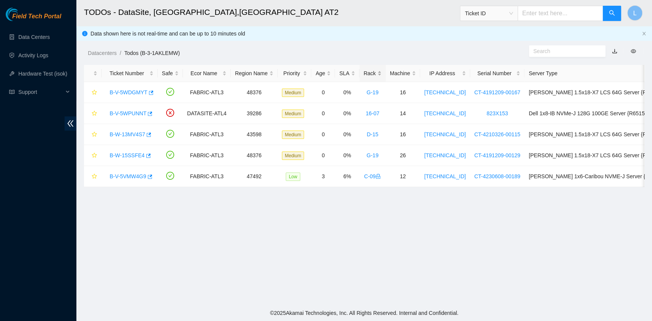
click at [365, 73] on div "Rack" at bounding box center [372, 73] width 18 height 8
click at [132, 154] on link "B-V-5WDGMYT" at bounding box center [129, 155] width 38 height 6
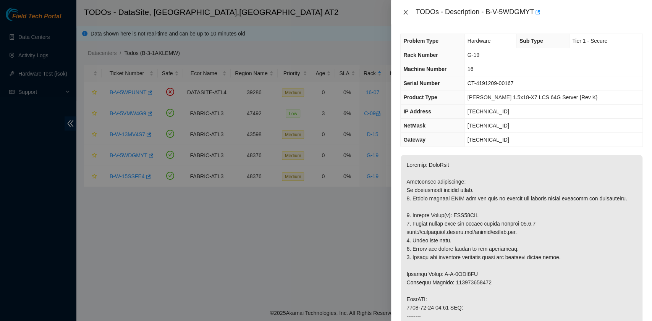
click at [405, 11] on icon "close" at bounding box center [406, 12] width 4 height 5
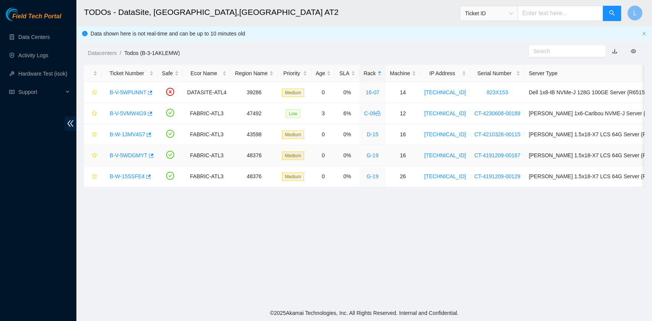
click at [133, 155] on link "B-V-5WDGMYT" at bounding box center [129, 155] width 38 height 6
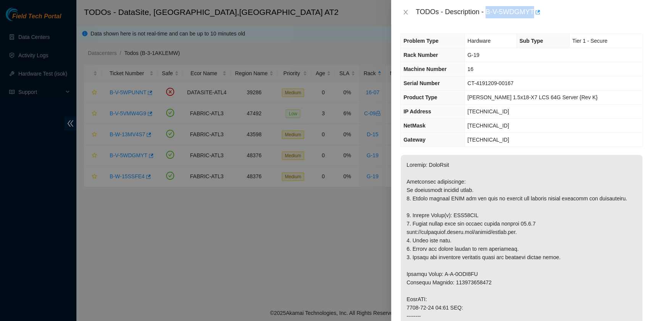
drag, startPoint x: 486, startPoint y: 13, endPoint x: 533, endPoint y: 16, distance: 46.7
click at [533, 16] on div "TODOs - Description - B-V-5WDGMYT" at bounding box center [528, 12] width 227 height 12
copy div "B-V-5WDGMYT"
drag, startPoint x: 412, startPoint y: 224, endPoint x: 478, endPoint y: 224, distance: 66.8
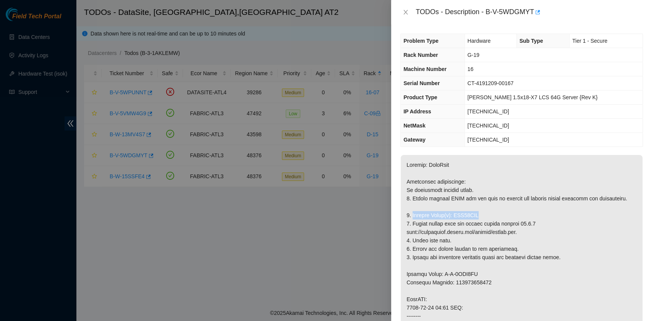
copy p "Replace Drive(s): WJG09TGY"
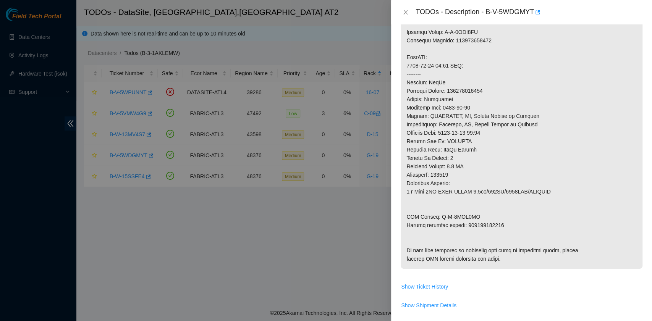
scroll to position [254, 0]
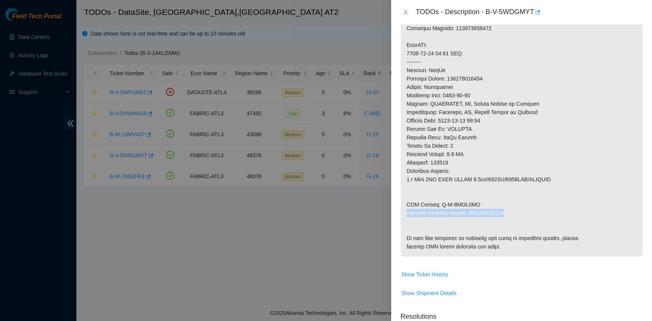
drag, startPoint x: 406, startPoint y: 220, endPoint x: 499, endPoint y: 221, distance: 93.2
click at [499, 221] on p at bounding box center [521, 79] width 242 height 356
copy p "Return tracking number: 463470060097"
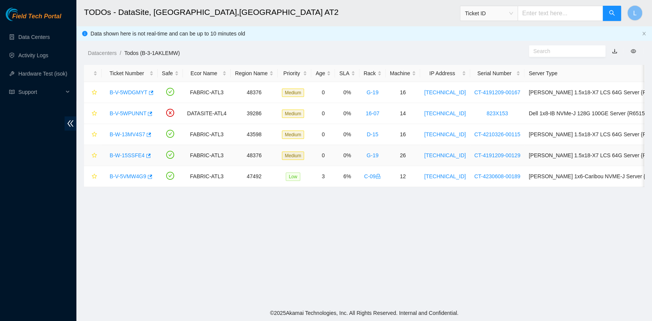
click at [134, 155] on link "B-W-15SSFE4" at bounding box center [127, 155] width 35 height 6
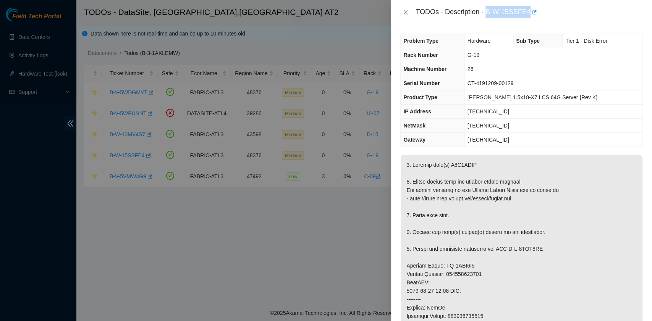
drag, startPoint x: 487, startPoint y: 13, endPoint x: 527, endPoint y: 14, distance: 40.1
click at [527, 14] on div "TODOs - Description - B-W-15SSFE4" at bounding box center [528, 12] width 227 height 12
copy div "B-W-15SSFE4"
drag, startPoint x: 413, startPoint y: 165, endPoint x: 475, endPoint y: 165, distance: 62.2
click at [475, 165] on p at bounding box center [521, 320] width 242 height 331
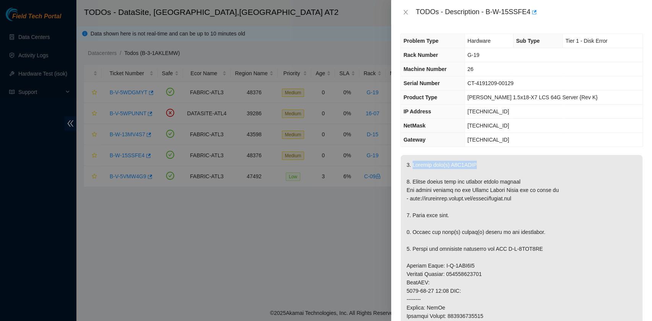
copy p "Replace disk(s) Z1Z8NBNV"
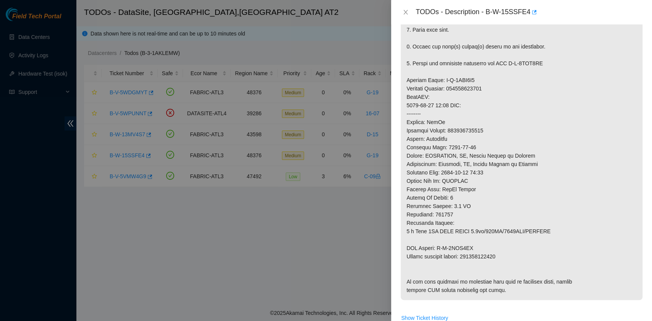
scroll to position [254, 0]
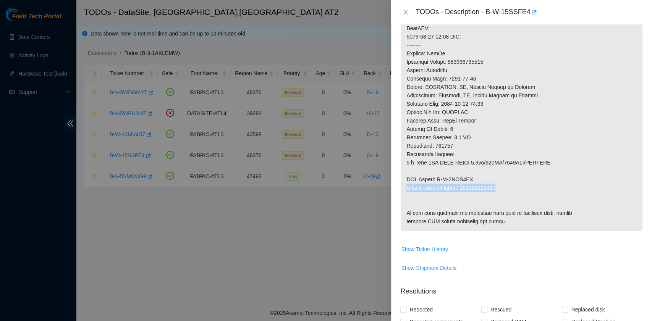
drag, startPoint x: 407, startPoint y: 186, endPoint x: 501, endPoint y: 187, distance: 94.3
click at [501, 187] on p at bounding box center [521, 66] width 242 height 331
copy p "Return tracking number: 473665220990"
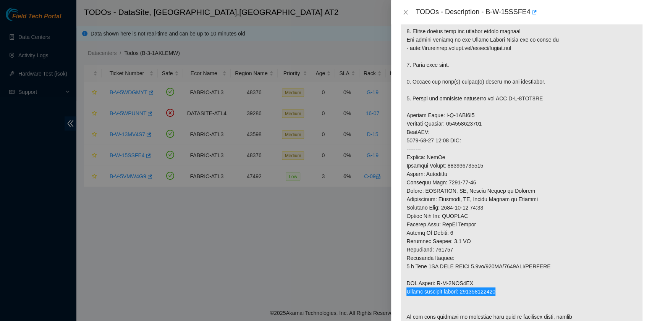
scroll to position [51, 0]
